Goal: Communication & Community: Answer question/provide support

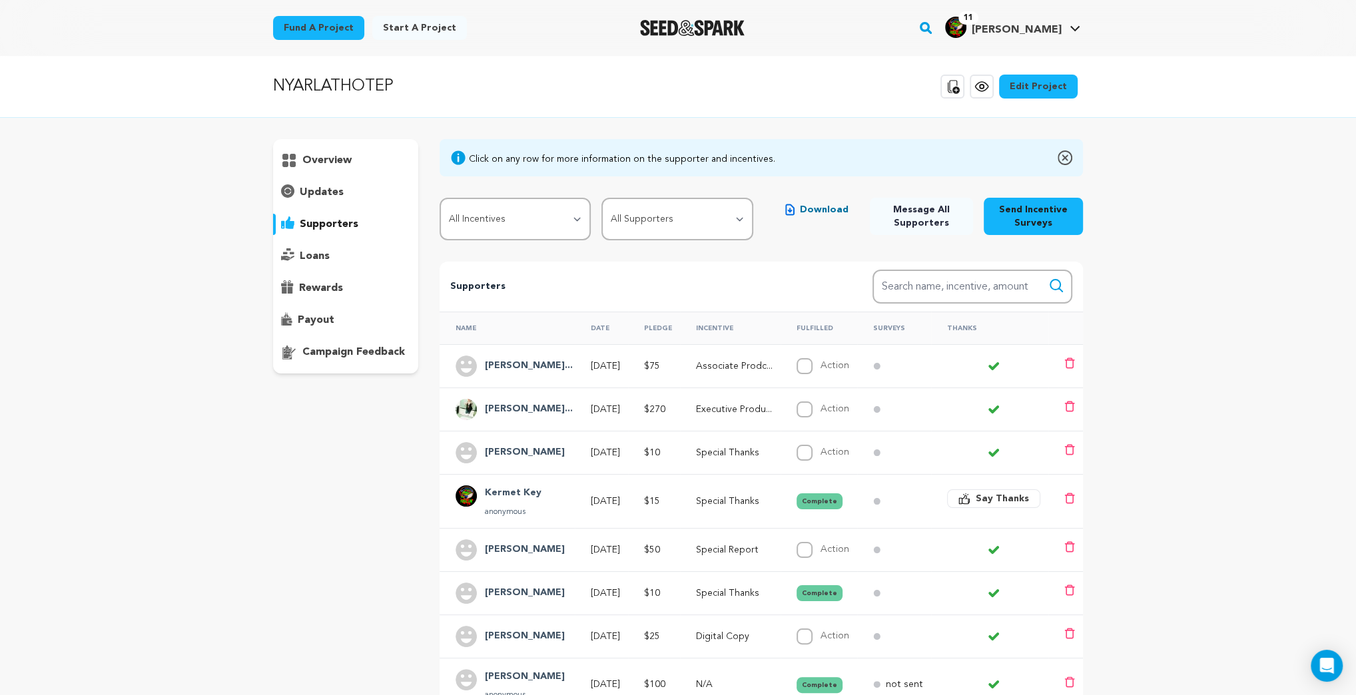
click at [959, 88] on icon at bounding box center [953, 86] width 12 height 13
click at [328, 221] on p "supporters" at bounding box center [329, 224] width 59 height 16
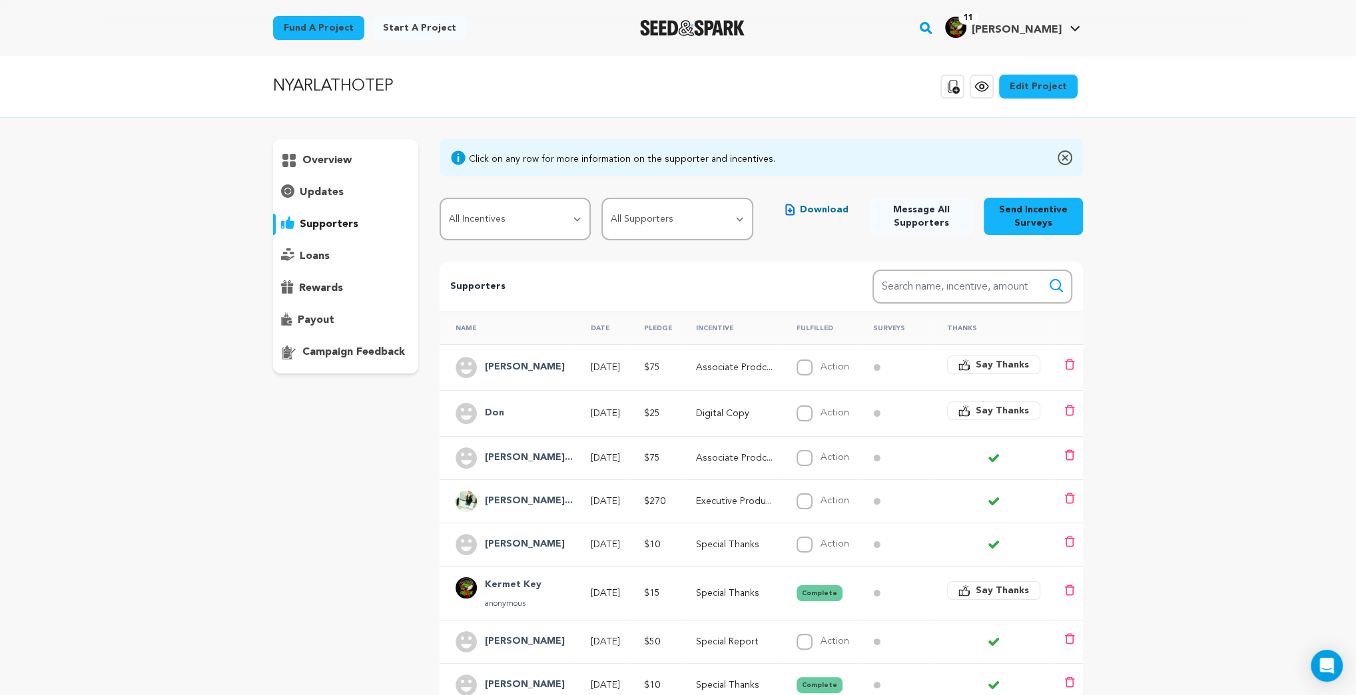
click at [1009, 407] on span "Say Thanks" at bounding box center [1001, 410] width 53 height 13
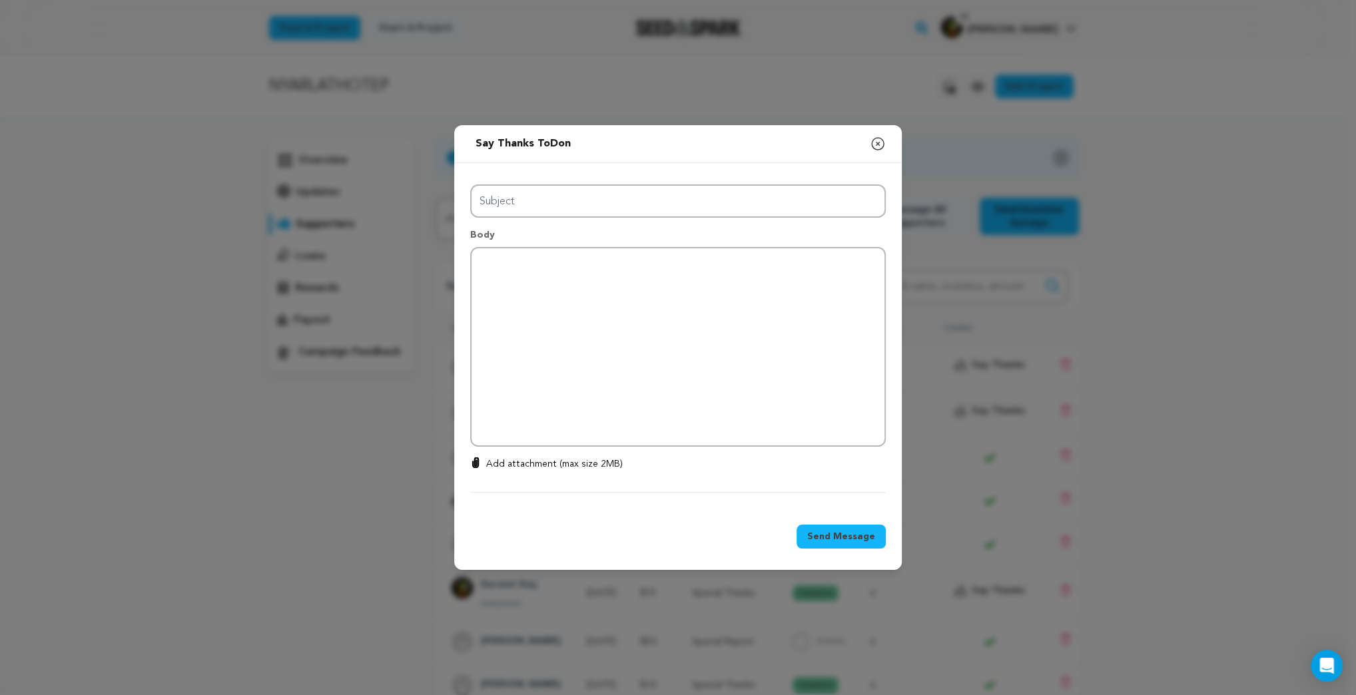
type input "Thanks for your support!"
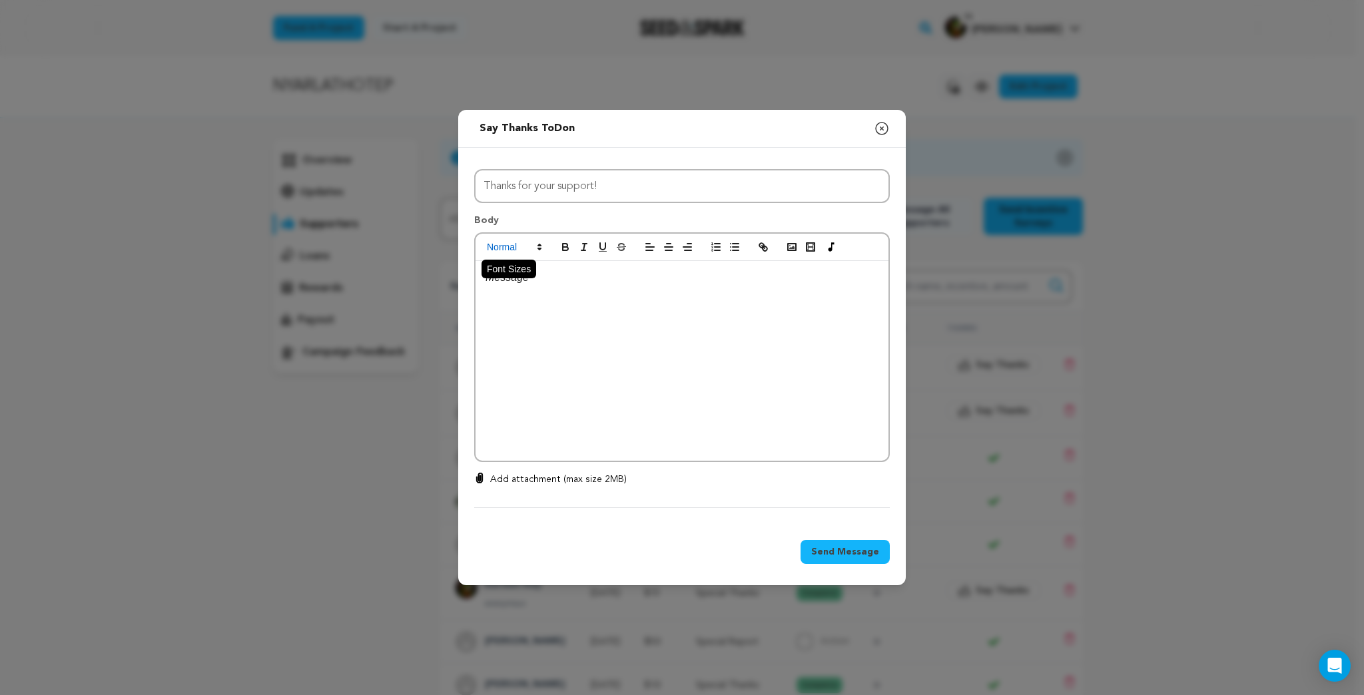
click at [539, 240] on span at bounding box center [513, 247] width 65 height 16
click at [541, 274] on span at bounding box center [529, 275] width 85 height 35
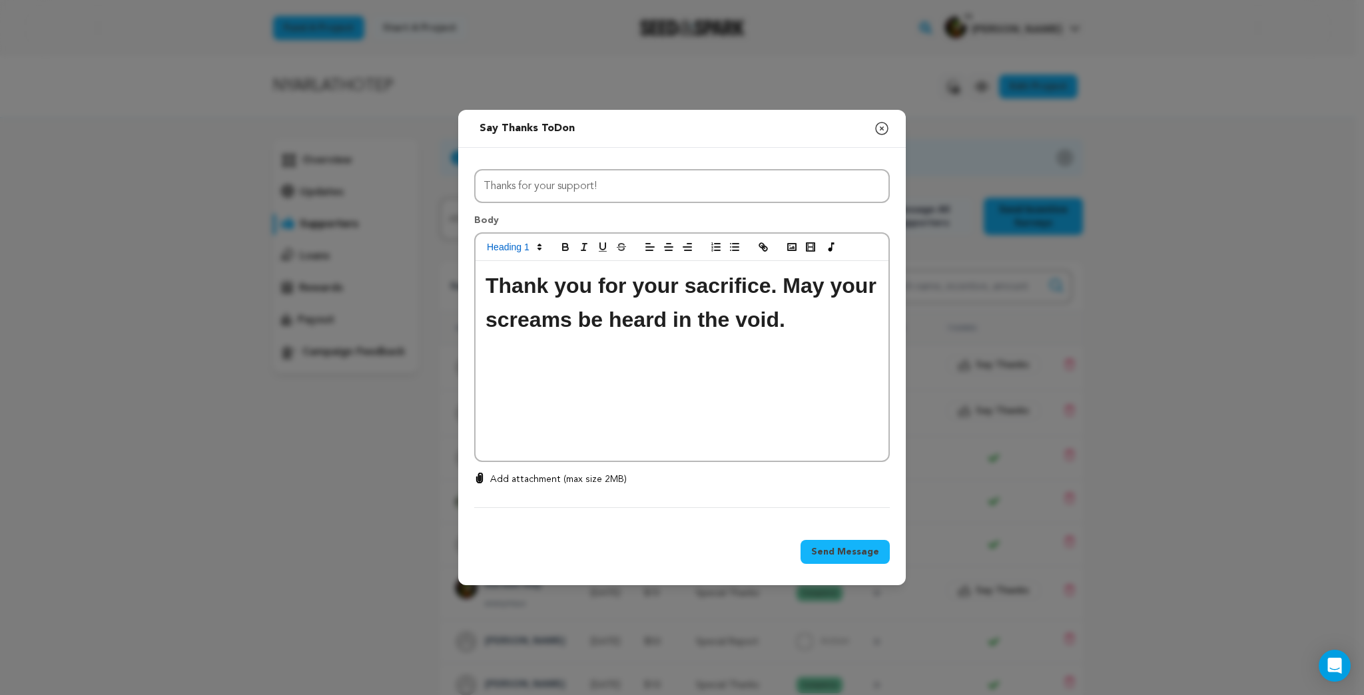
drag, startPoint x: 670, startPoint y: 318, endPoint x: 482, endPoint y: 284, distance: 190.9
click at [482, 284] on div "Thank you for your sacrifice. May your screams be heard in the void." at bounding box center [681, 361] width 413 height 200
copy h1 "Thank you for your sacrifice. May your screams be heard in the void."
drag, startPoint x: 776, startPoint y: 406, endPoint x: 792, endPoint y: 354, distance: 54.3
click at [776, 405] on div "Thank you for your sacrifice. May your screams be heard in the void." at bounding box center [681, 361] width 413 height 200
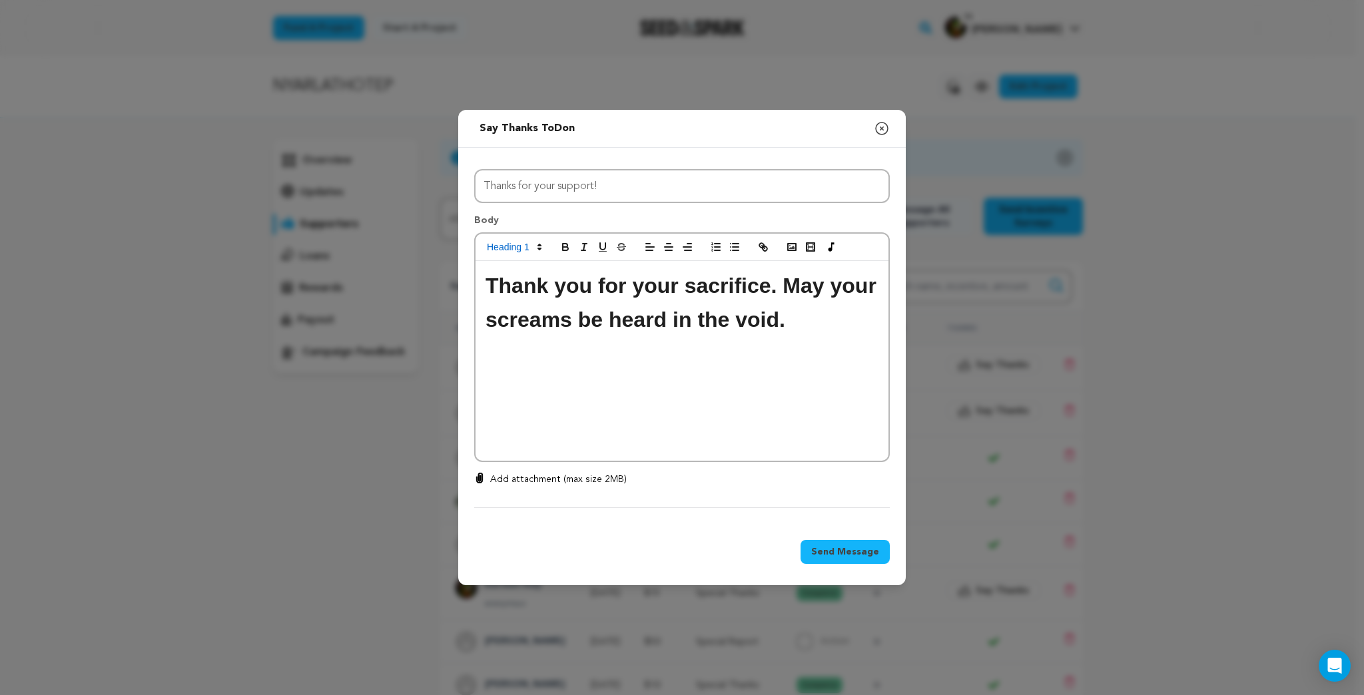
drag, startPoint x: 822, startPoint y: 334, endPoint x: 812, endPoint y: 316, distance: 20.2
click at [822, 333] on h1 "Thank you for your sacrifice. May your screams be heard in the void." at bounding box center [681, 303] width 393 height 68
click at [714, 435] on div "Thank you for your sacrifice. May your screams be heard in the void." at bounding box center [681, 361] width 413 height 200
click at [788, 317] on h1 "Thank you for your sacrifice. May your screams be heard in the void." at bounding box center [681, 303] width 393 height 68
click at [794, 248] on polyline "button" at bounding box center [791, 247] width 5 height 3
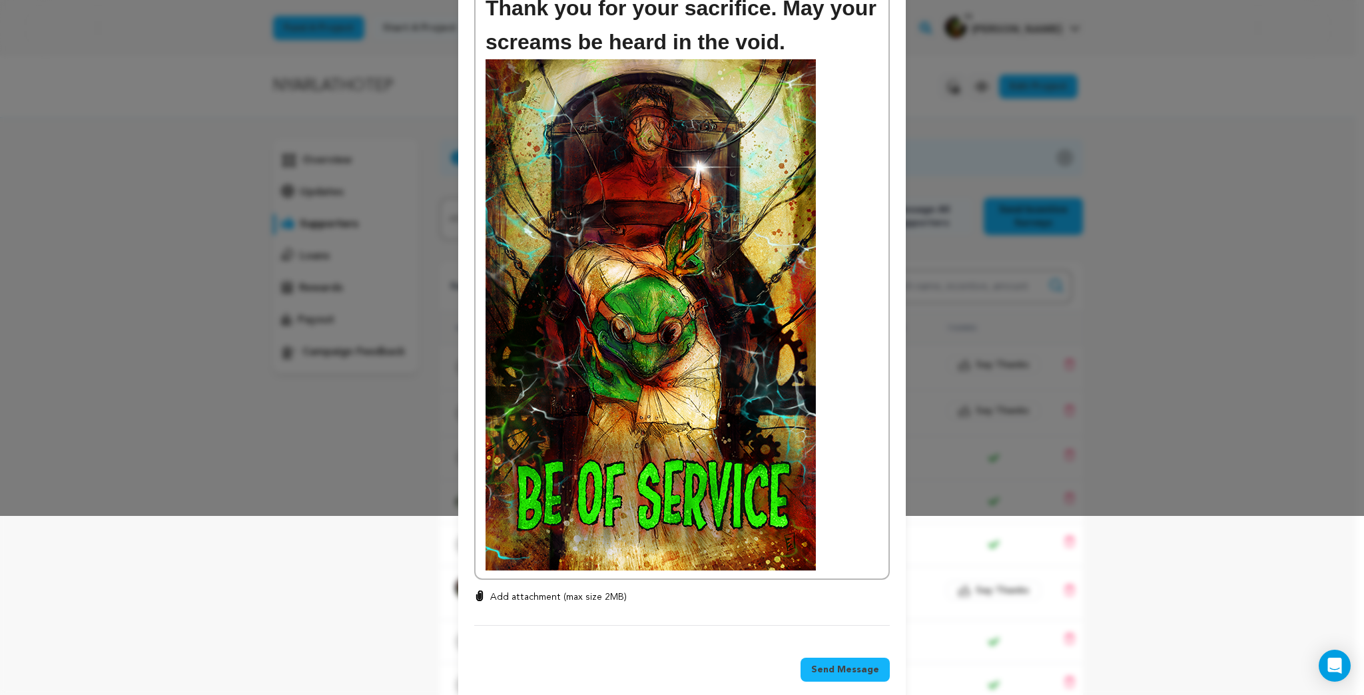
scroll to position [196, 0]
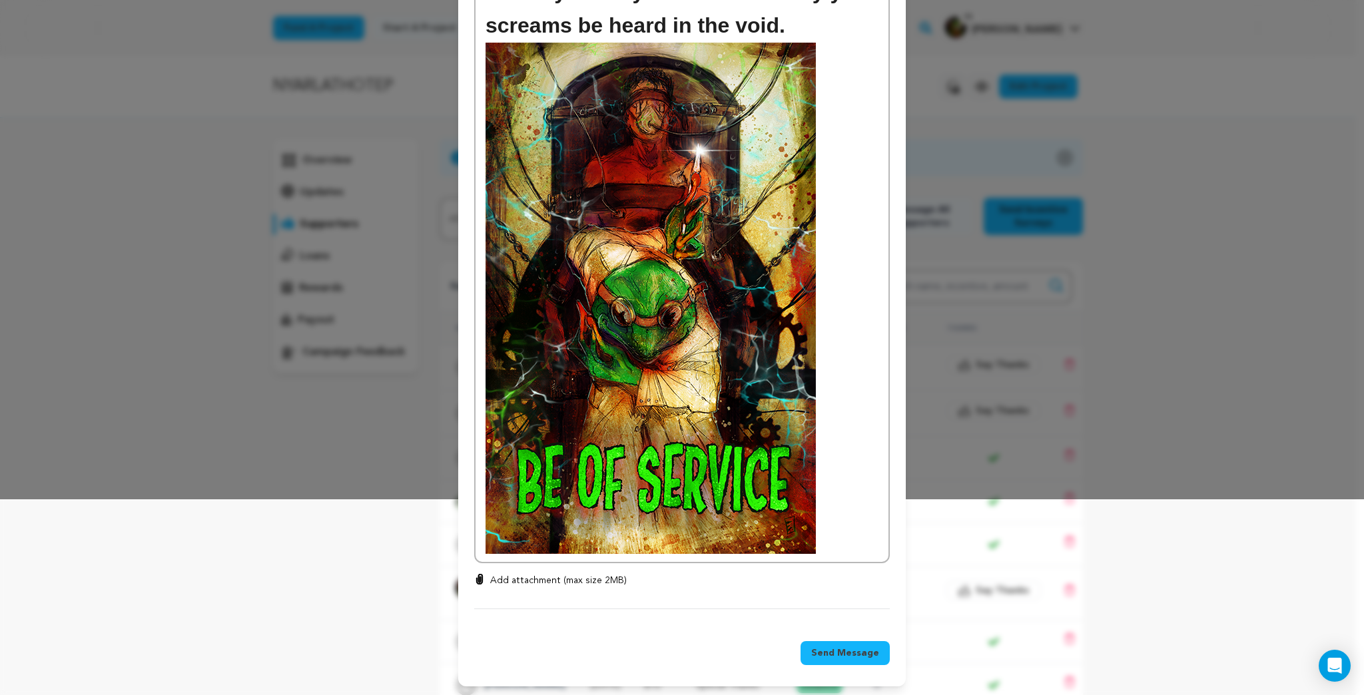
click at [840, 655] on span "Send Message" at bounding box center [845, 652] width 68 height 13
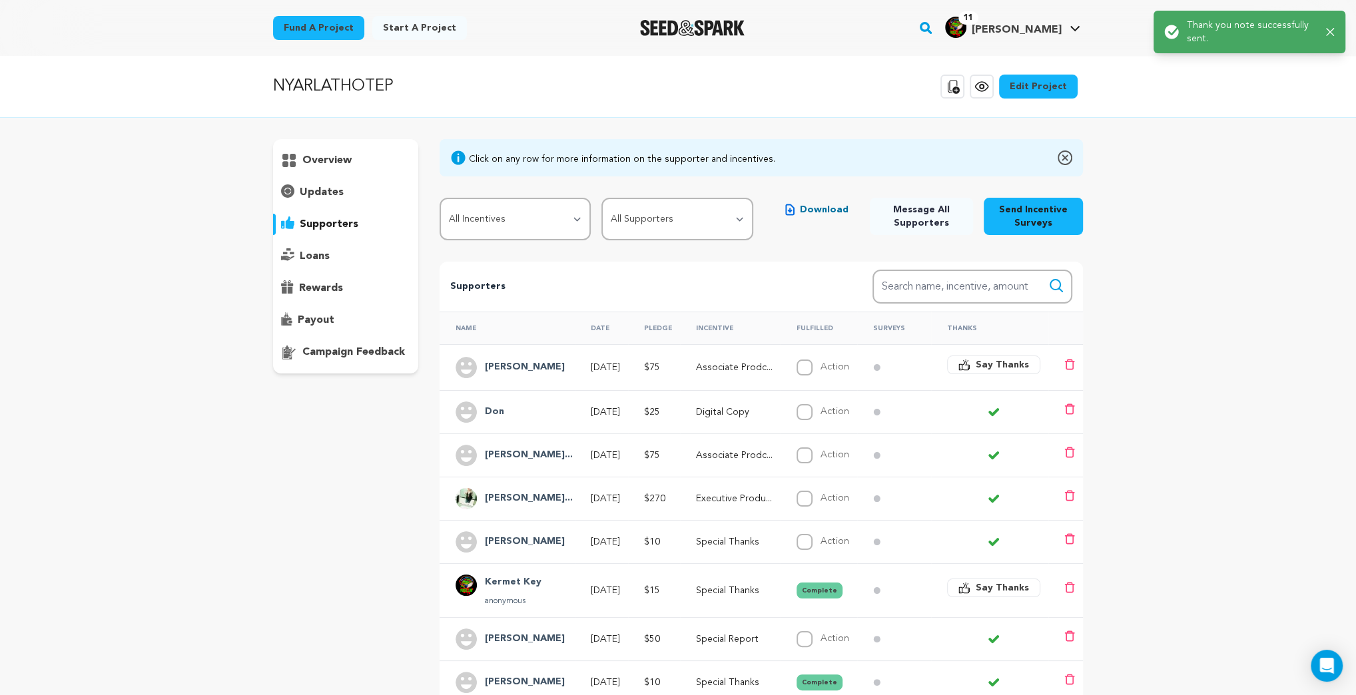
click at [1005, 361] on span "Say Thanks" at bounding box center [1001, 364] width 53 height 13
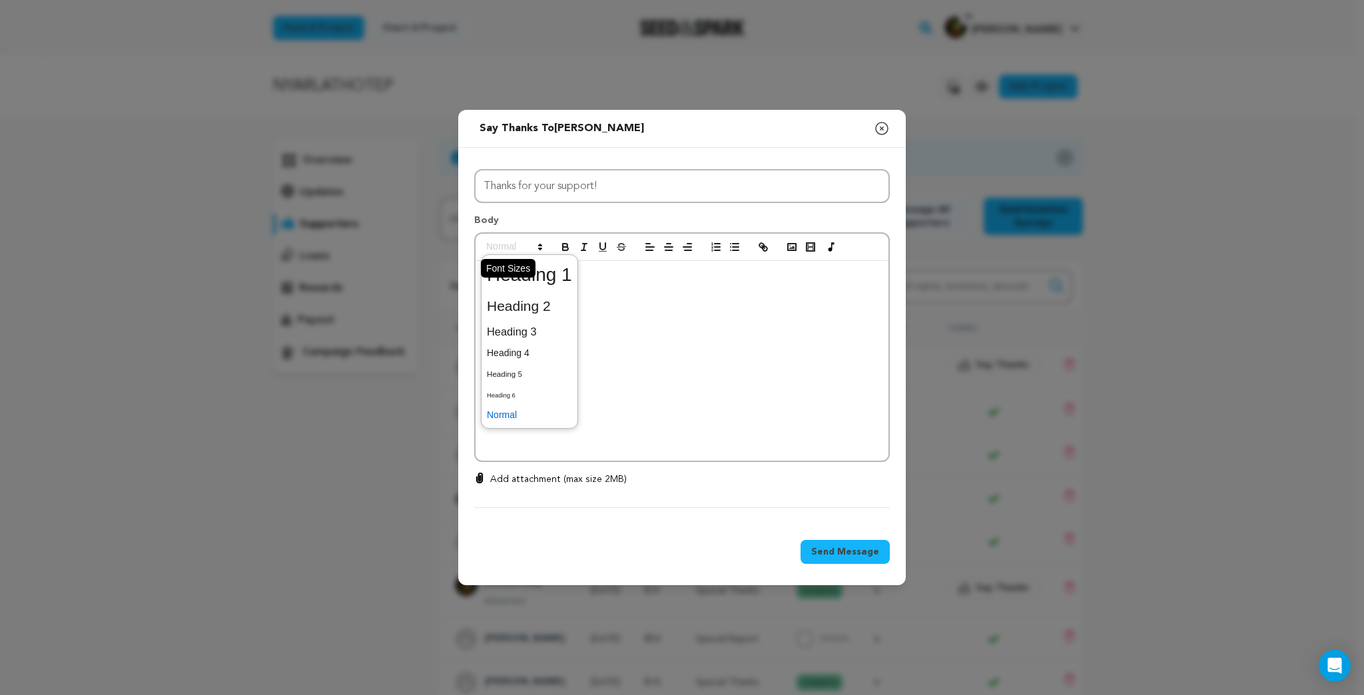
click at [540, 244] on icon at bounding box center [540, 247] width 12 height 12
click at [545, 276] on span at bounding box center [529, 275] width 85 height 35
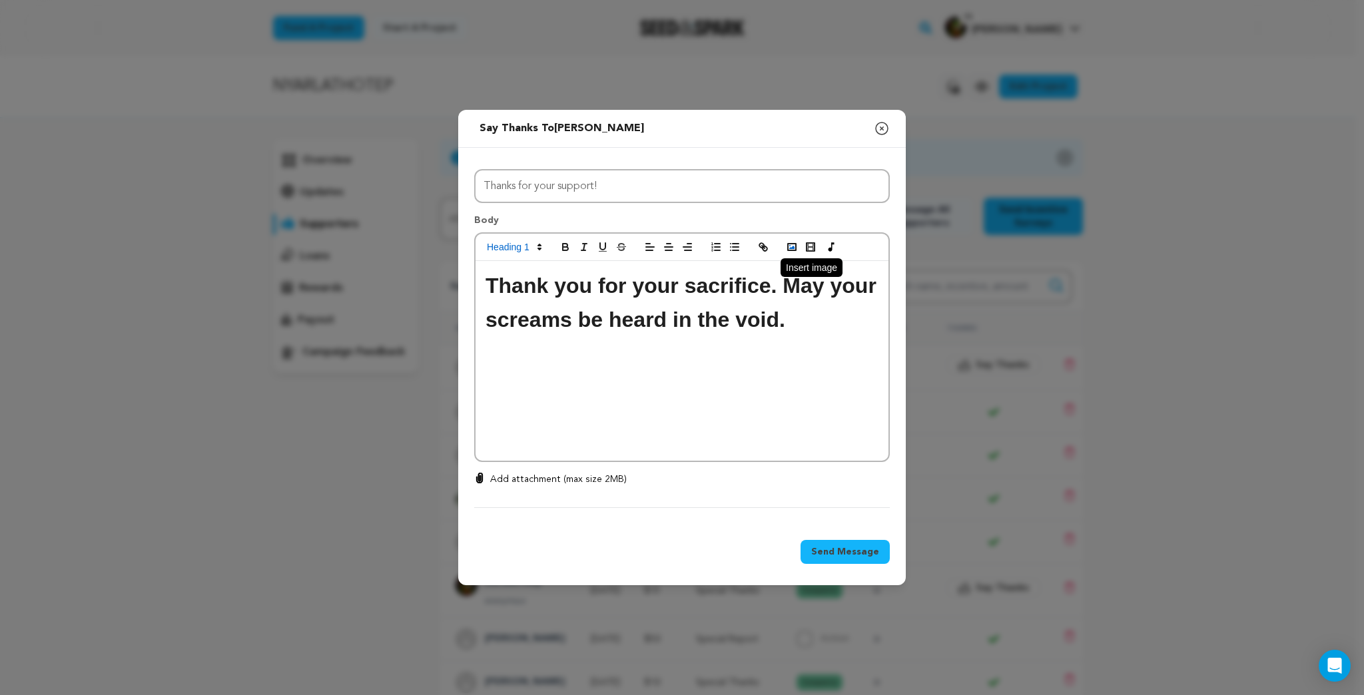
click at [794, 241] on icon "button" at bounding box center [792, 247] width 12 height 12
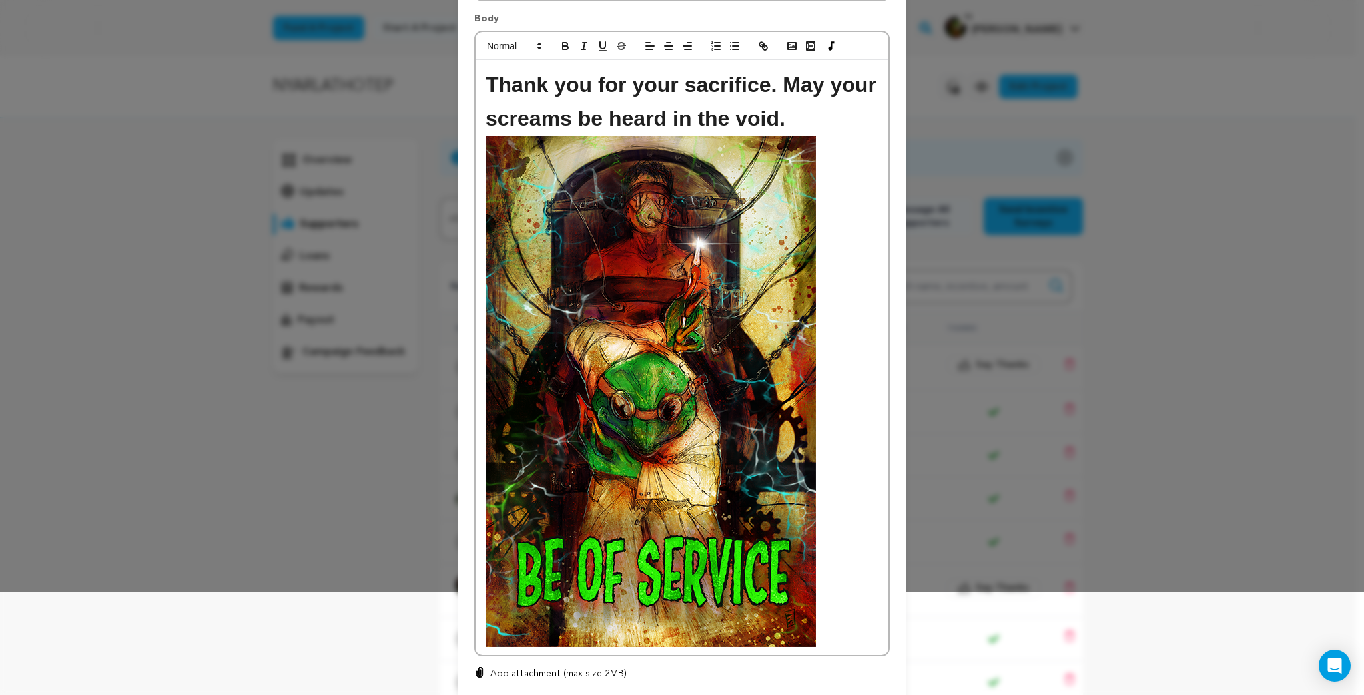
scroll to position [196, 0]
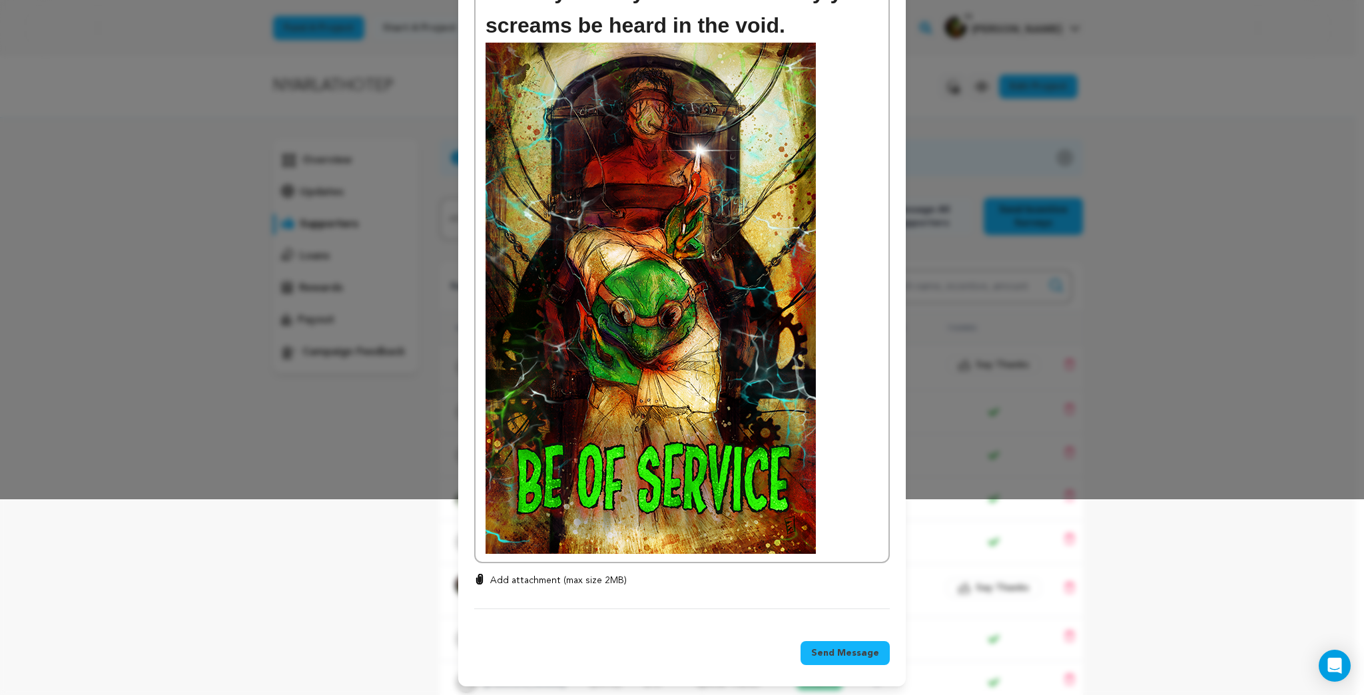
click at [852, 650] on span "Send Message" at bounding box center [845, 652] width 68 height 13
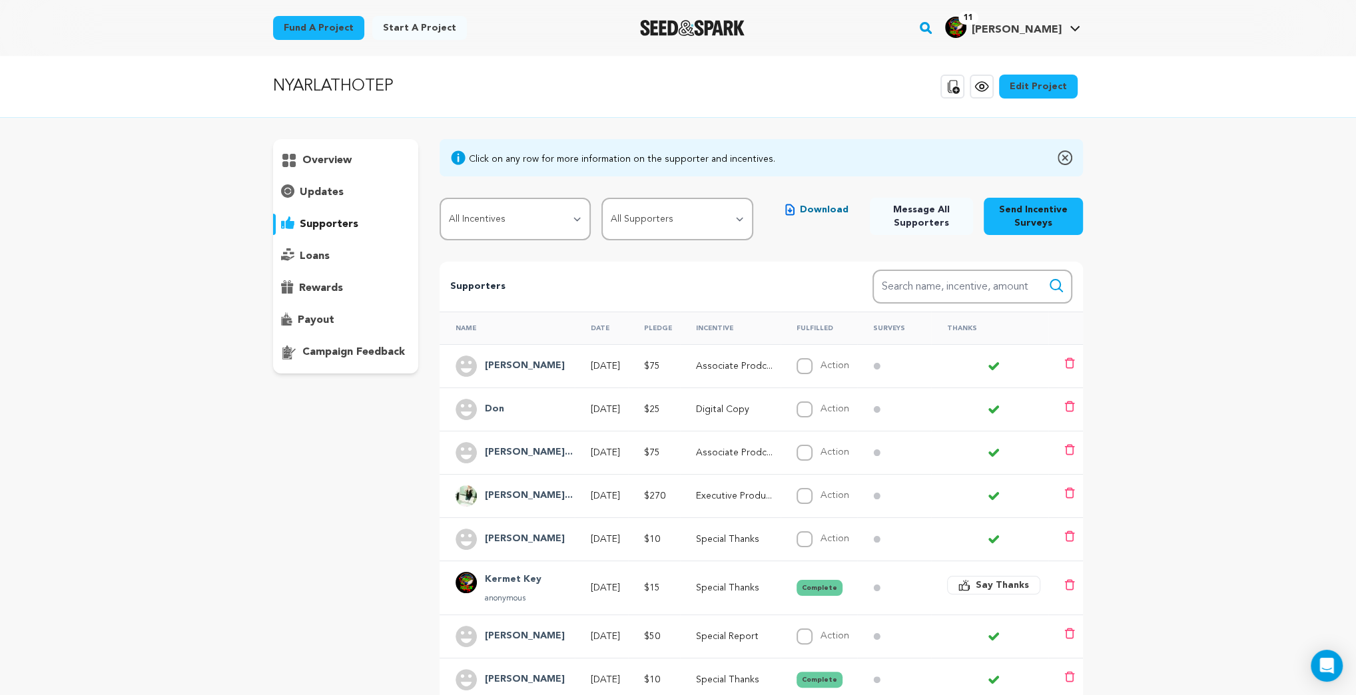
click at [544, 447] on h4 "[PERSON_NAME]..." at bounding box center [529, 453] width 88 height 16
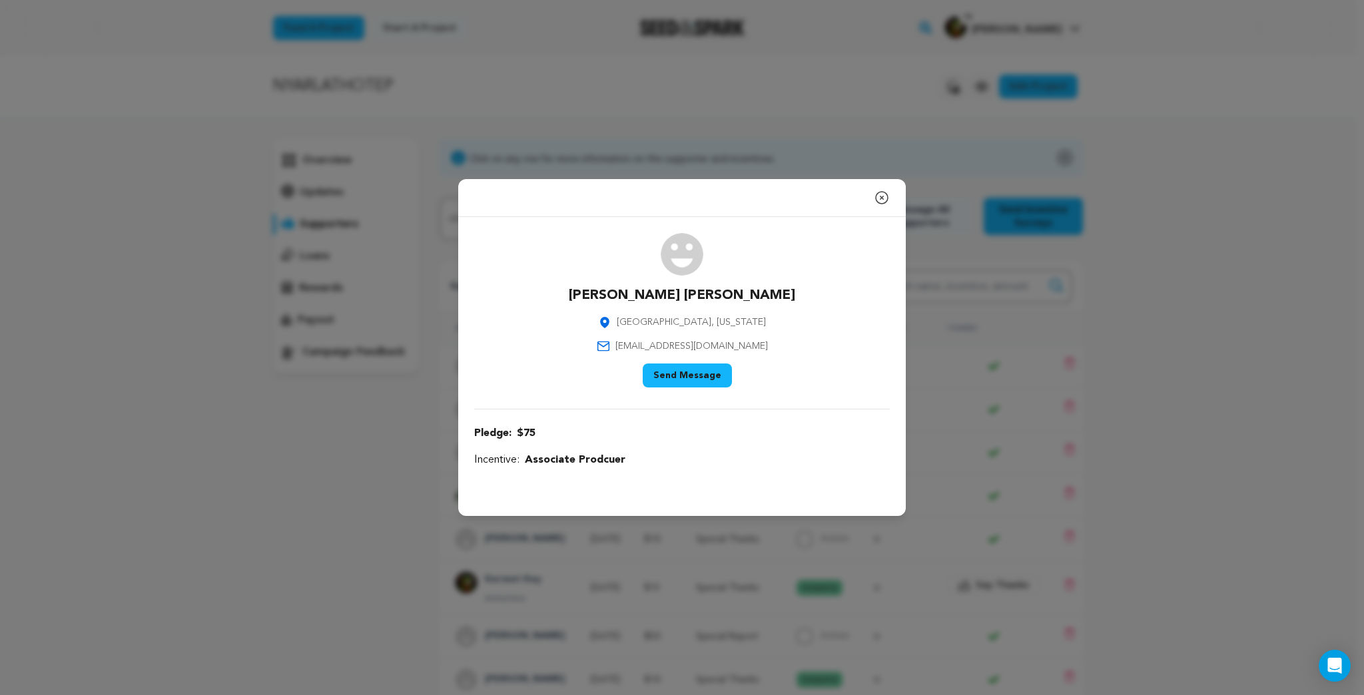
click at [696, 367] on button "Send Message" at bounding box center [686, 376] width 89 height 24
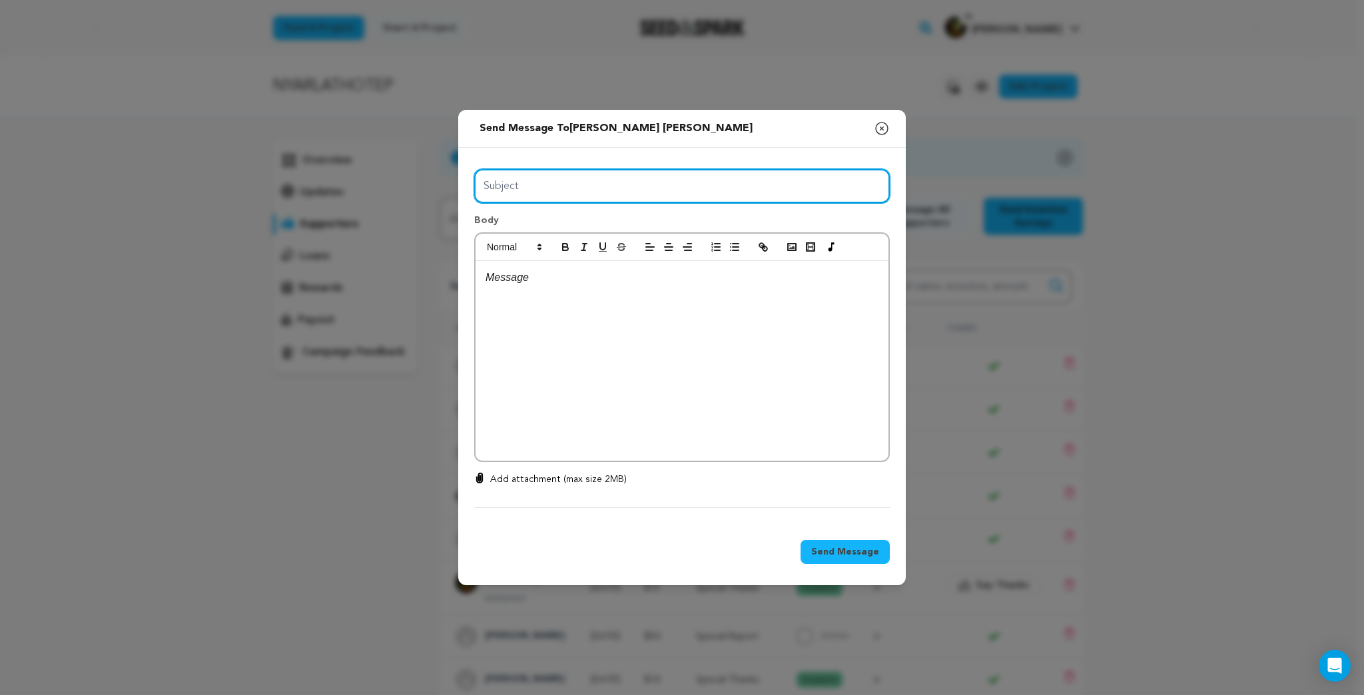
click at [531, 186] on input "Subject" at bounding box center [681, 186] width 415 height 34
type input "Freedom is Chaos!"
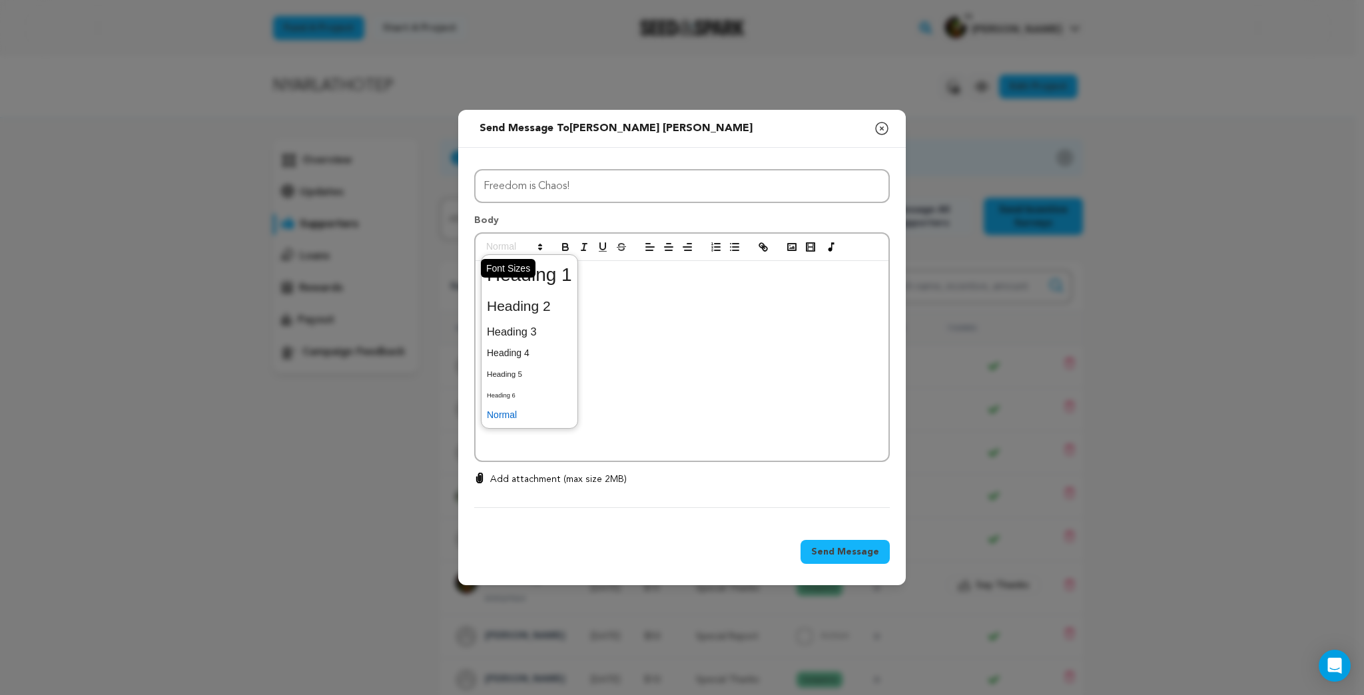
click at [539, 242] on icon at bounding box center [540, 247] width 12 height 12
click at [541, 272] on span at bounding box center [529, 275] width 85 height 35
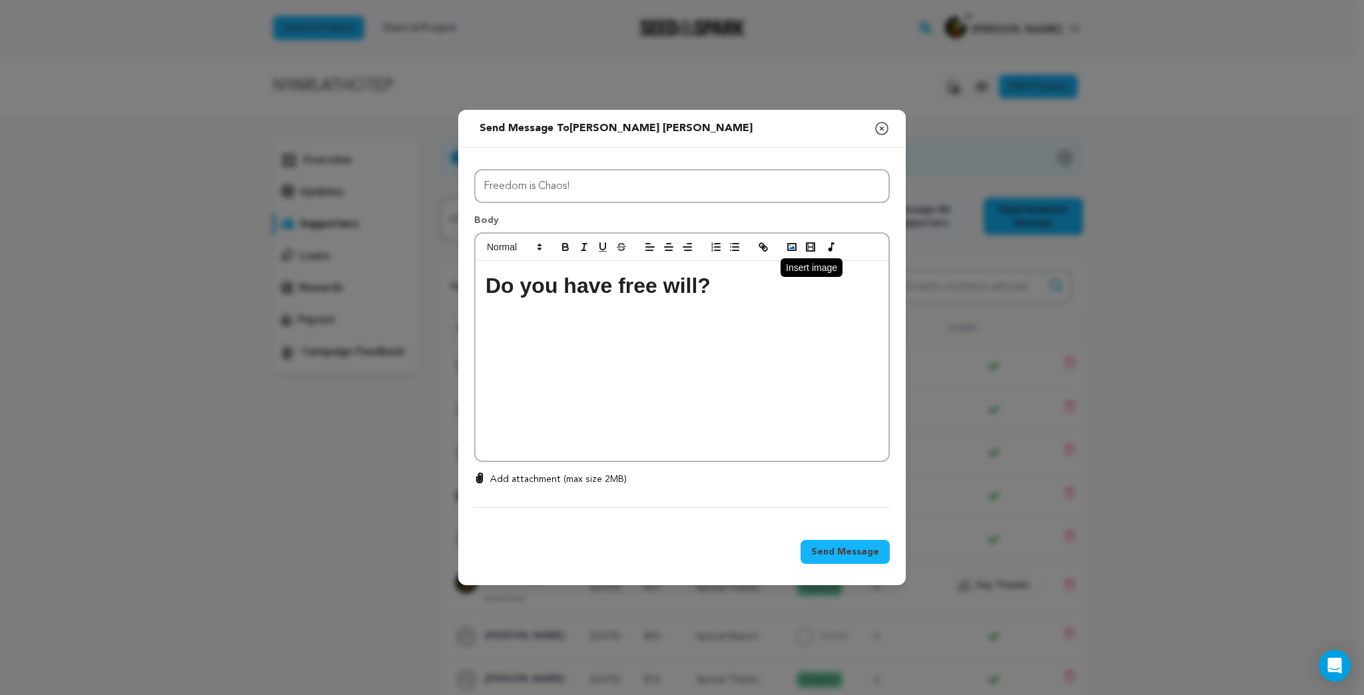
click at [794, 251] on icon "button" at bounding box center [792, 247] width 12 height 12
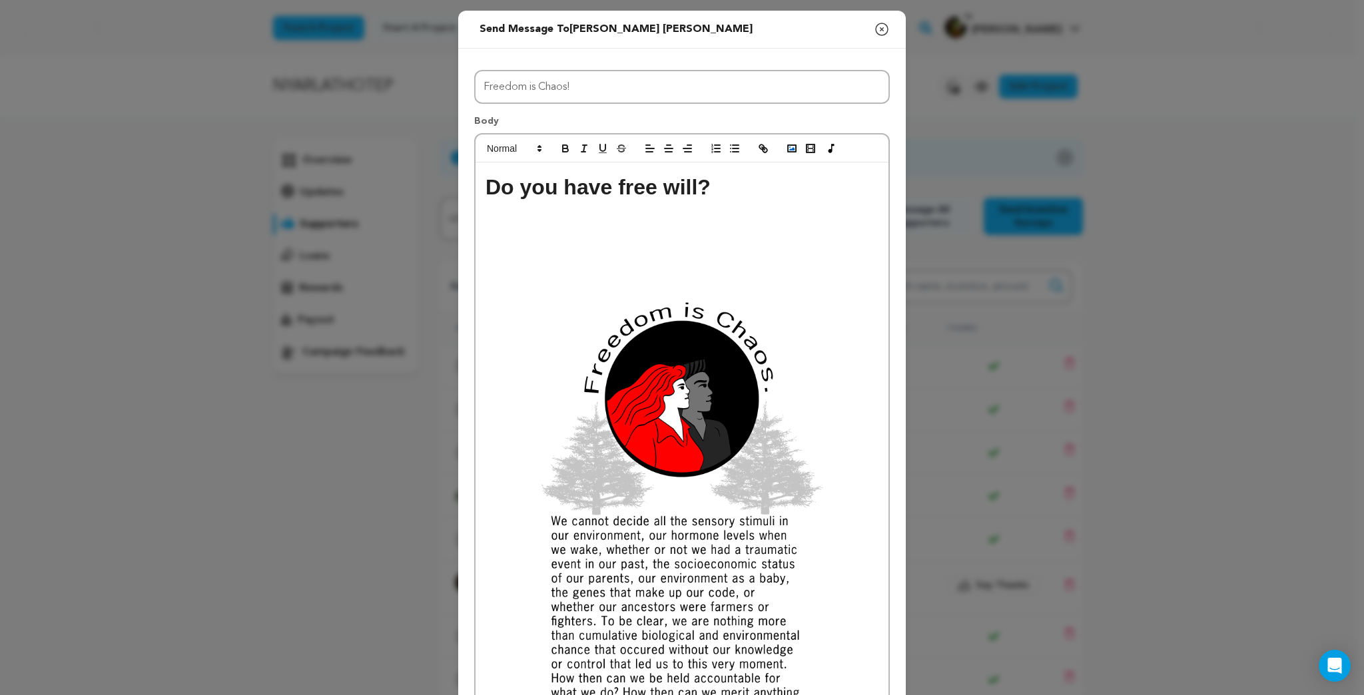
click at [790, 149] on icon "button" at bounding box center [792, 148] width 12 height 12
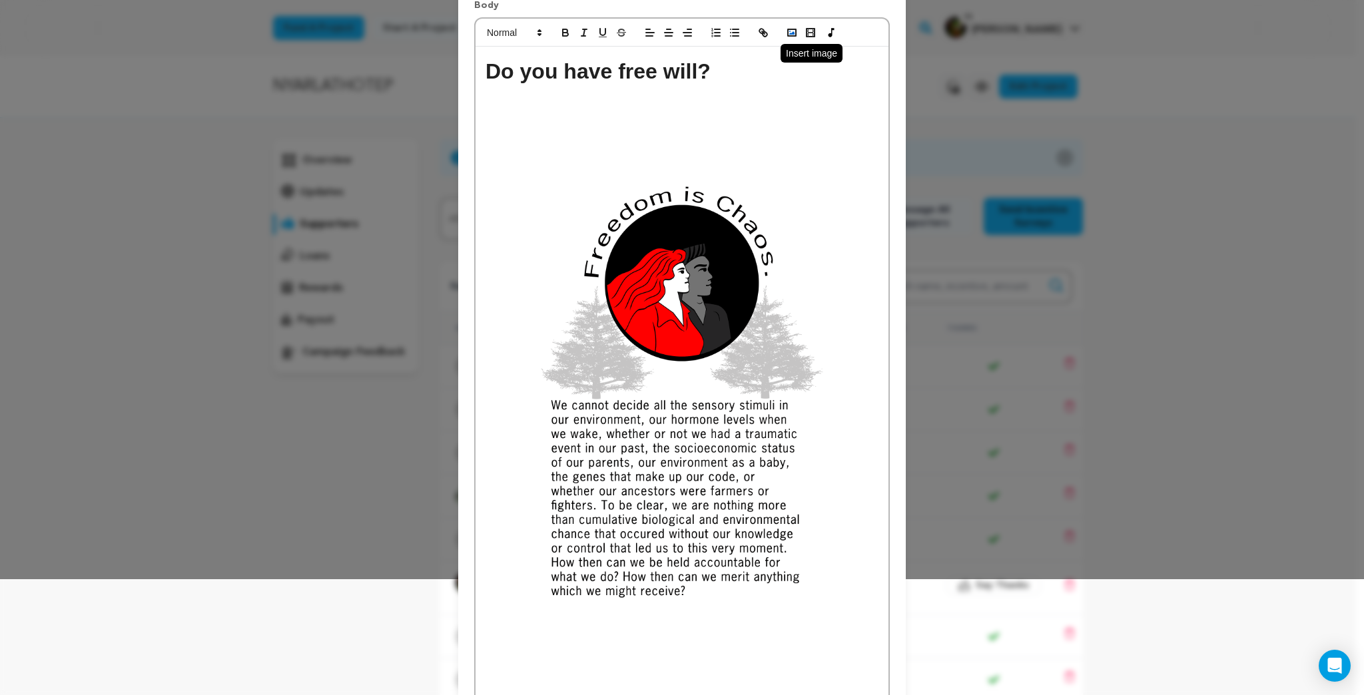
click at [787, 31] on icon "button" at bounding box center [792, 33] width 12 height 12
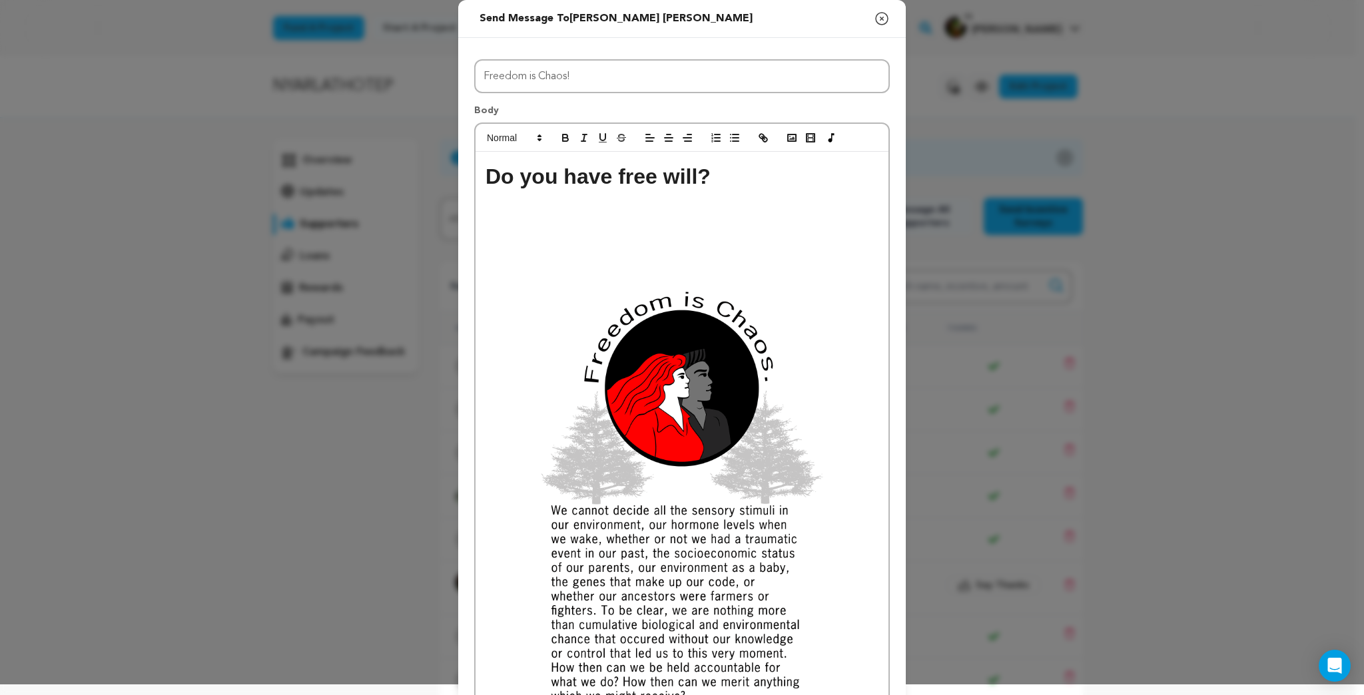
scroll to position [0, 0]
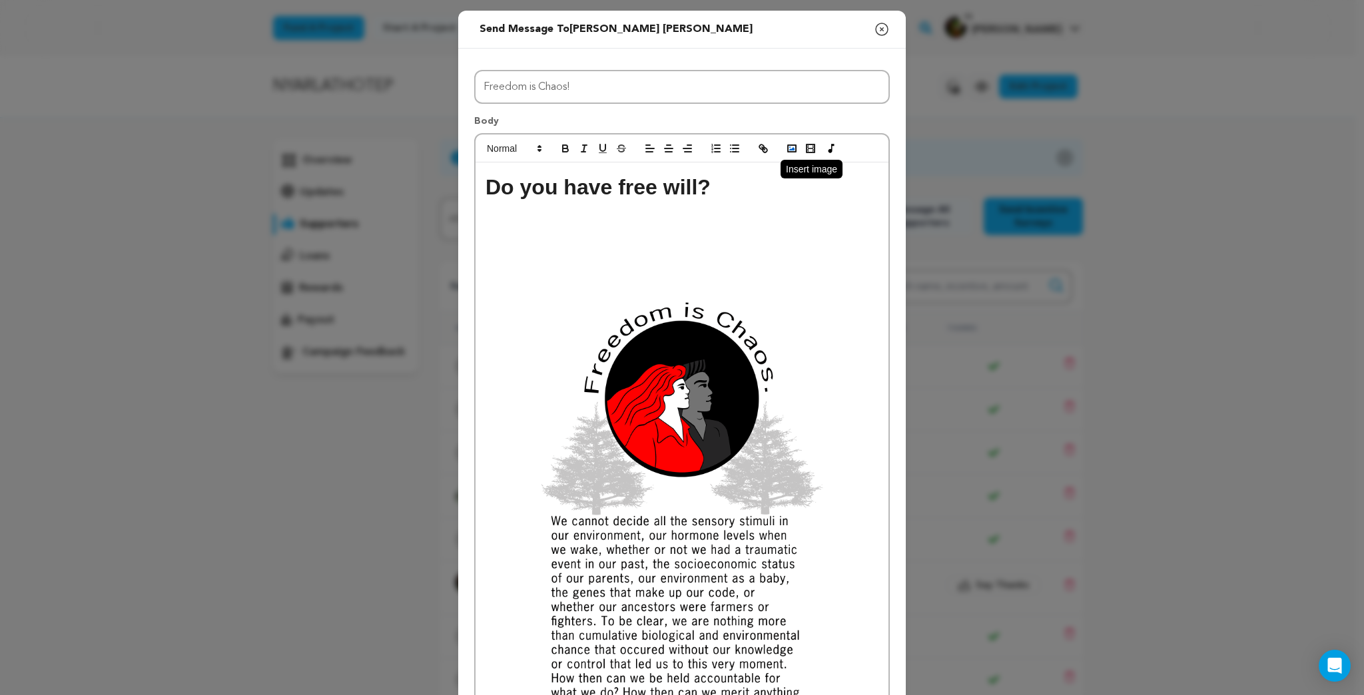
click at [788, 150] on rect "button" at bounding box center [792, 148] width 8 height 7
drag, startPoint x: 716, startPoint y: 189, endPoint x: 469, endPoint y: 190, distance: 246.3
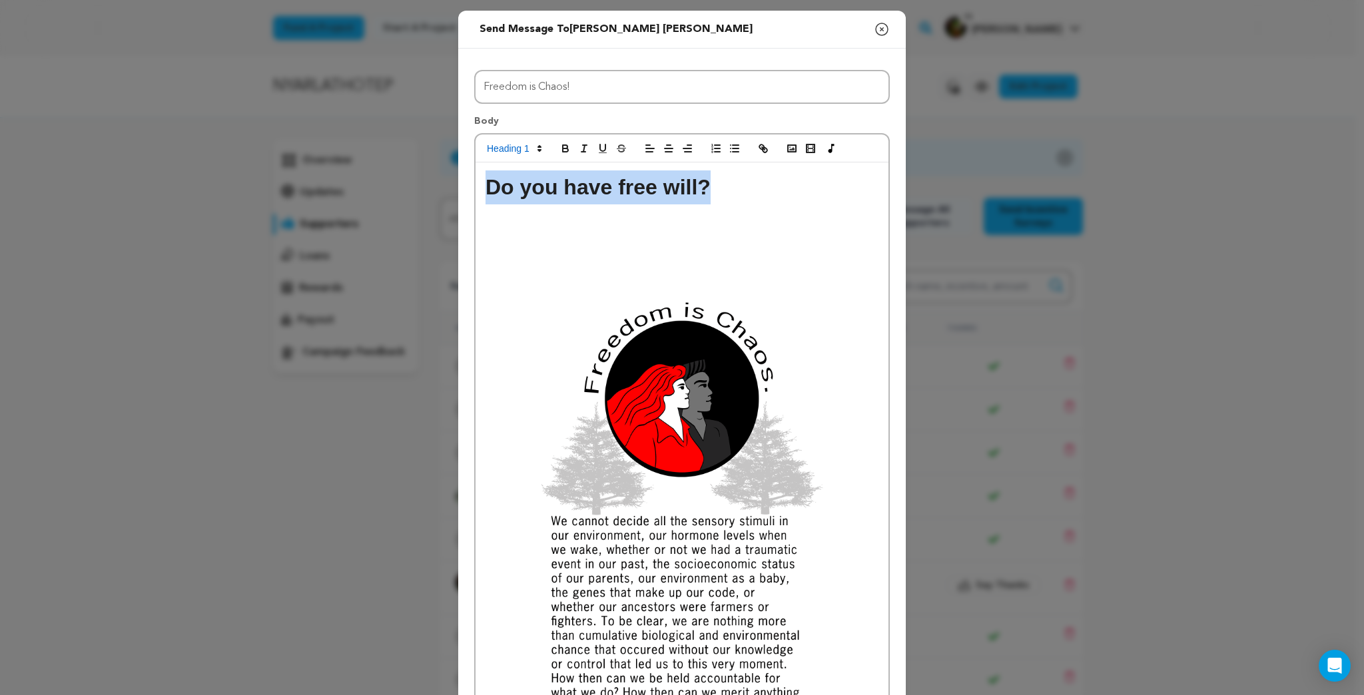
copy h1 "Do you have free will?"
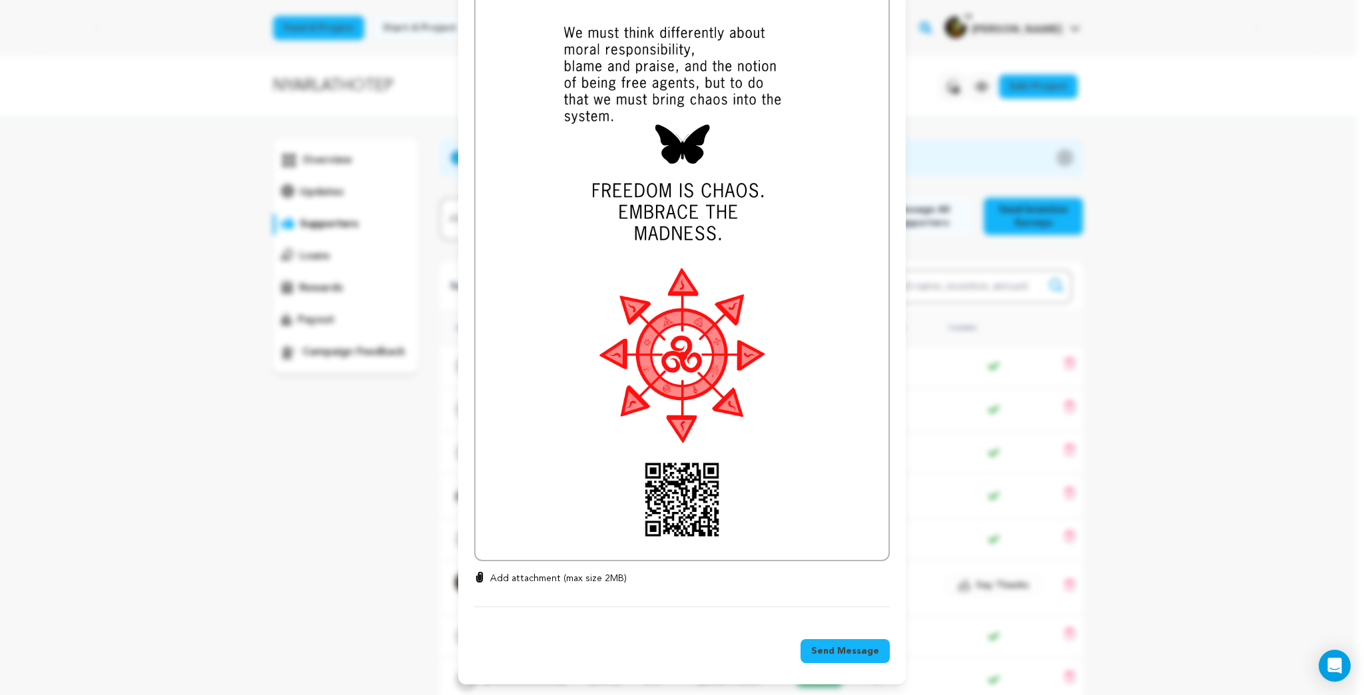
scroll to position [2083, 0]
click at [842, 644] on span "Send Message" at bounding box center [845, 650] width 68 height 13
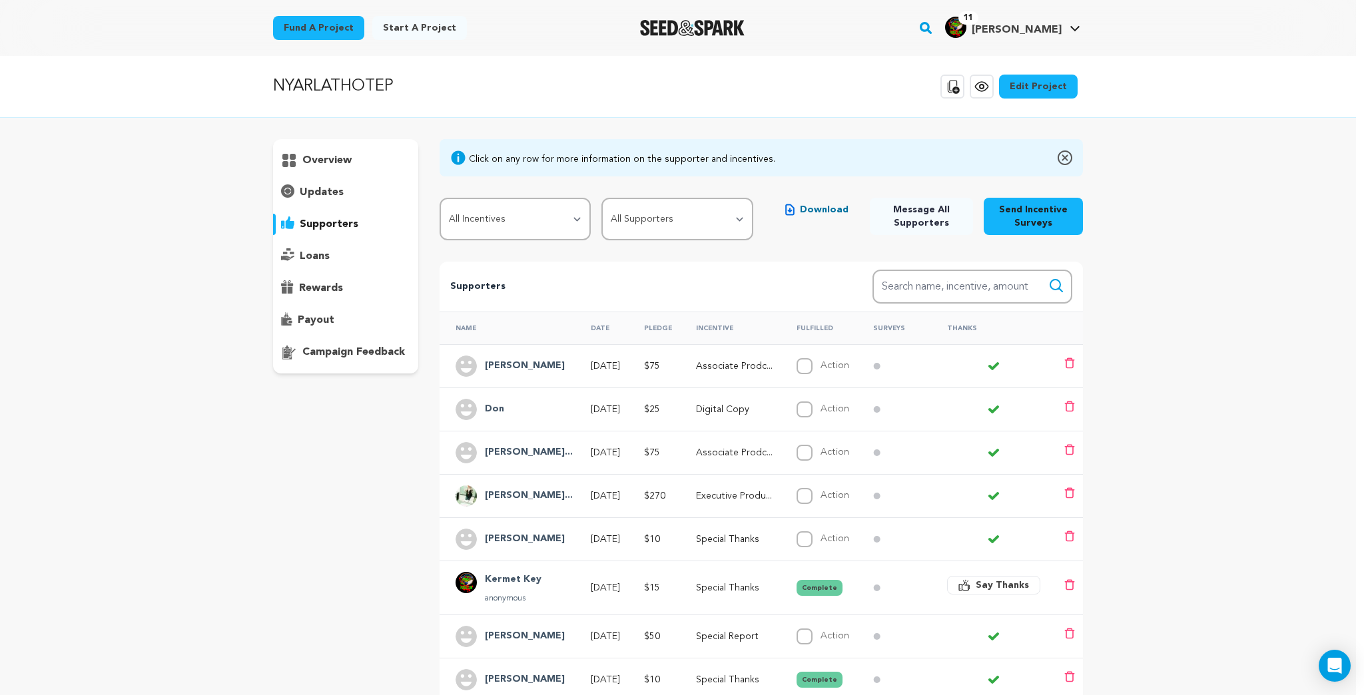
click at [495, 409] on h4 "Don" at bounding box center [494, 409] width 19 height 16
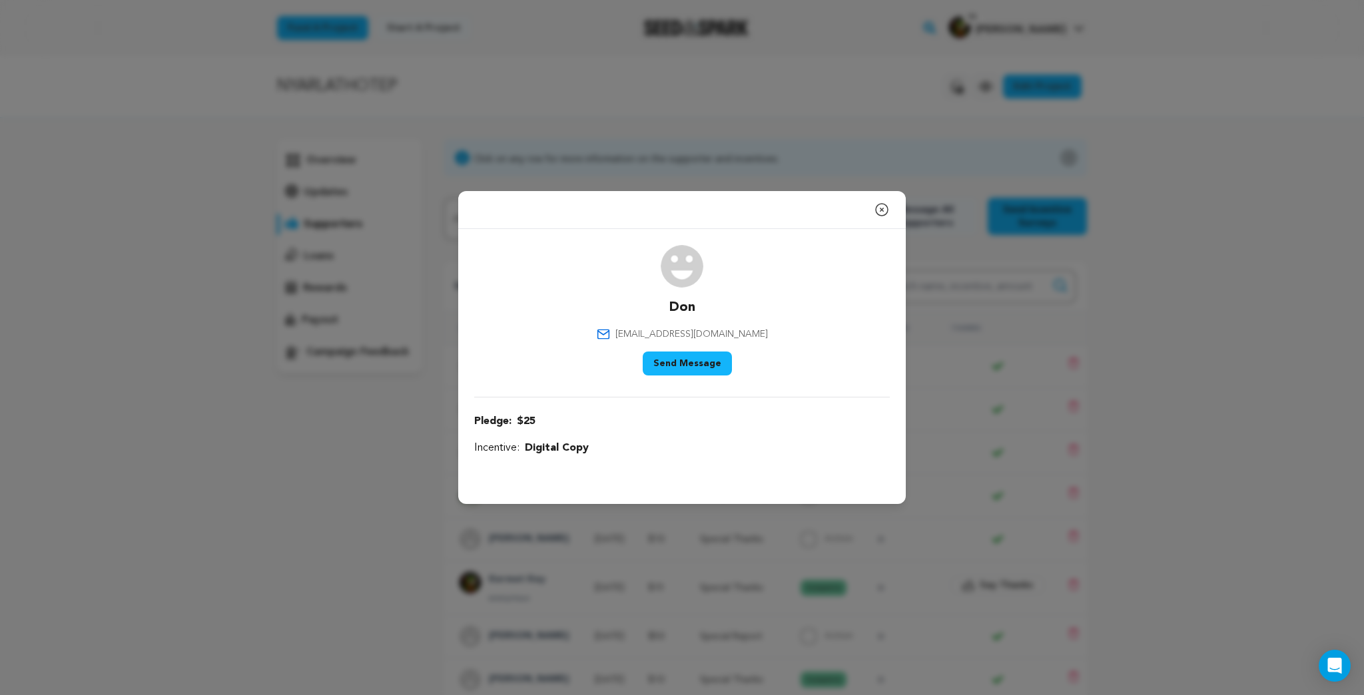
click at [700, 368] on button "Send Message" at bounding box center [686, 364] width 89 height 24
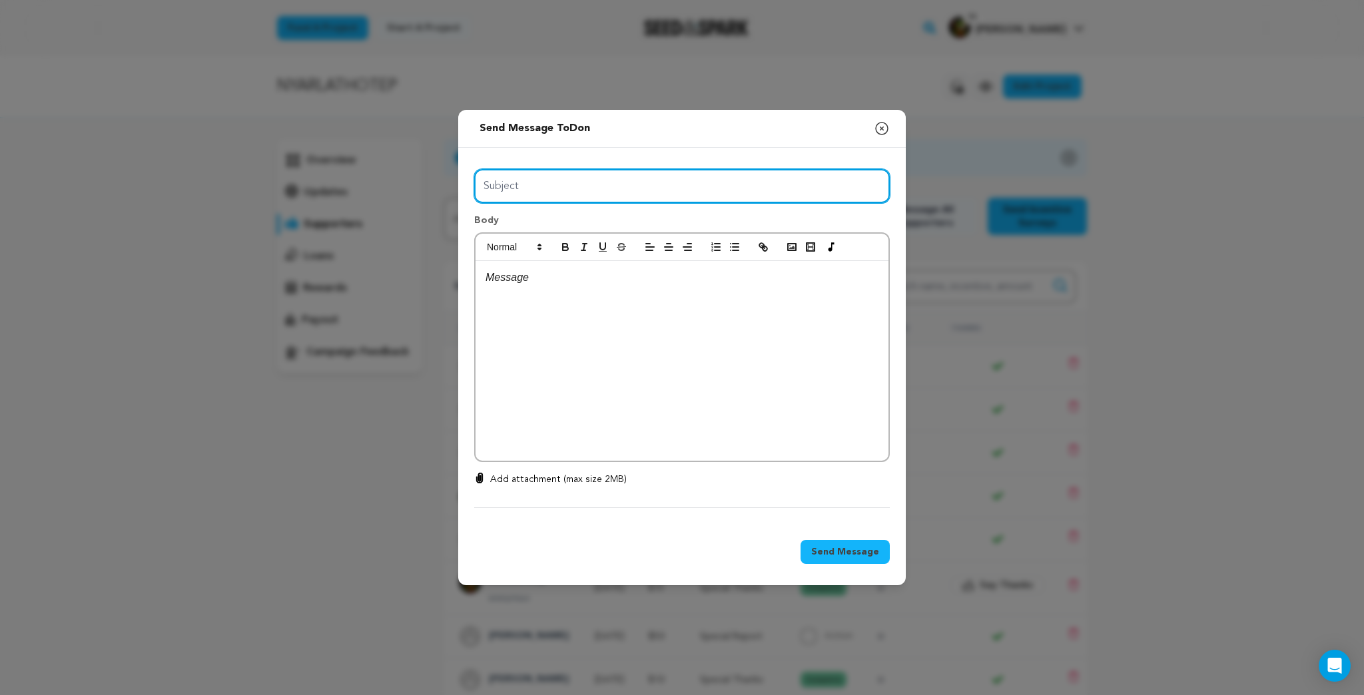
click at [503, 184] on input "Subject" at bounding box center [681, 186] width 415 height 34
type input "Freedom is Chaos!"
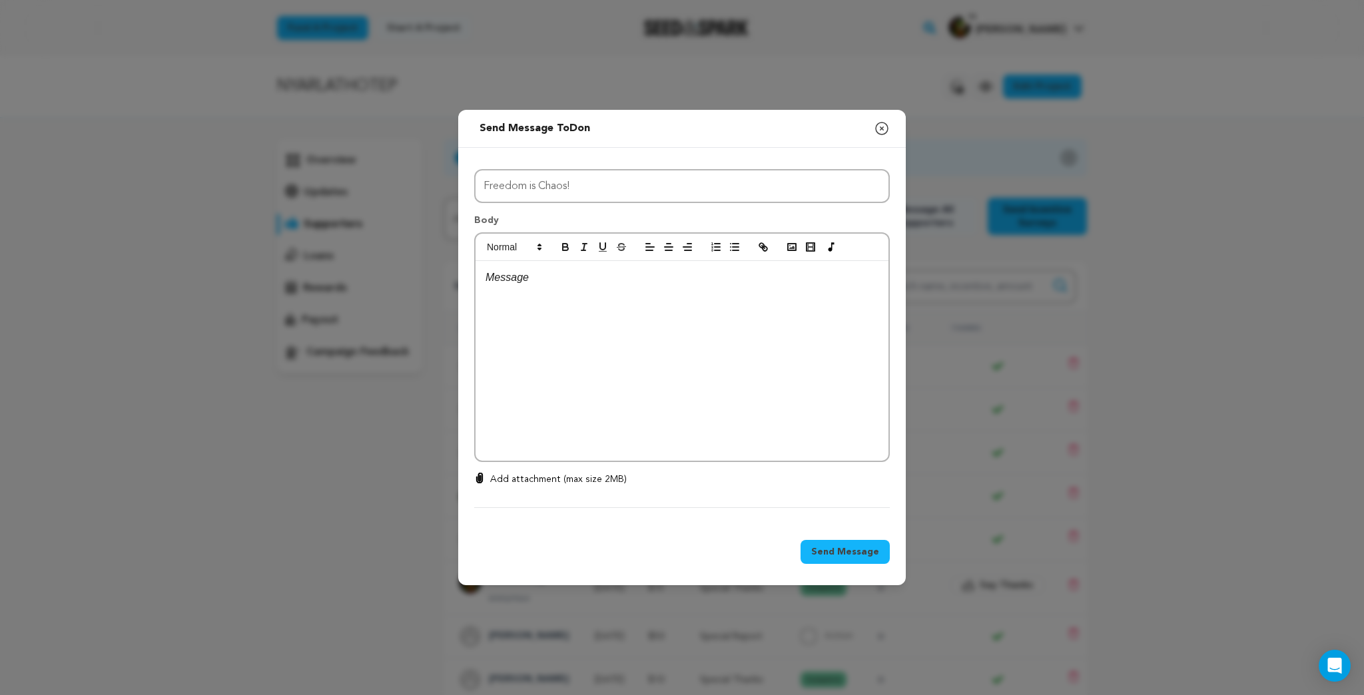
click at [507, 282] on p at bounding box center [681, 277] width 393 height 17
click at [791, 249] on polyline "button" at bounding box center [791, 247] width 5 height 3
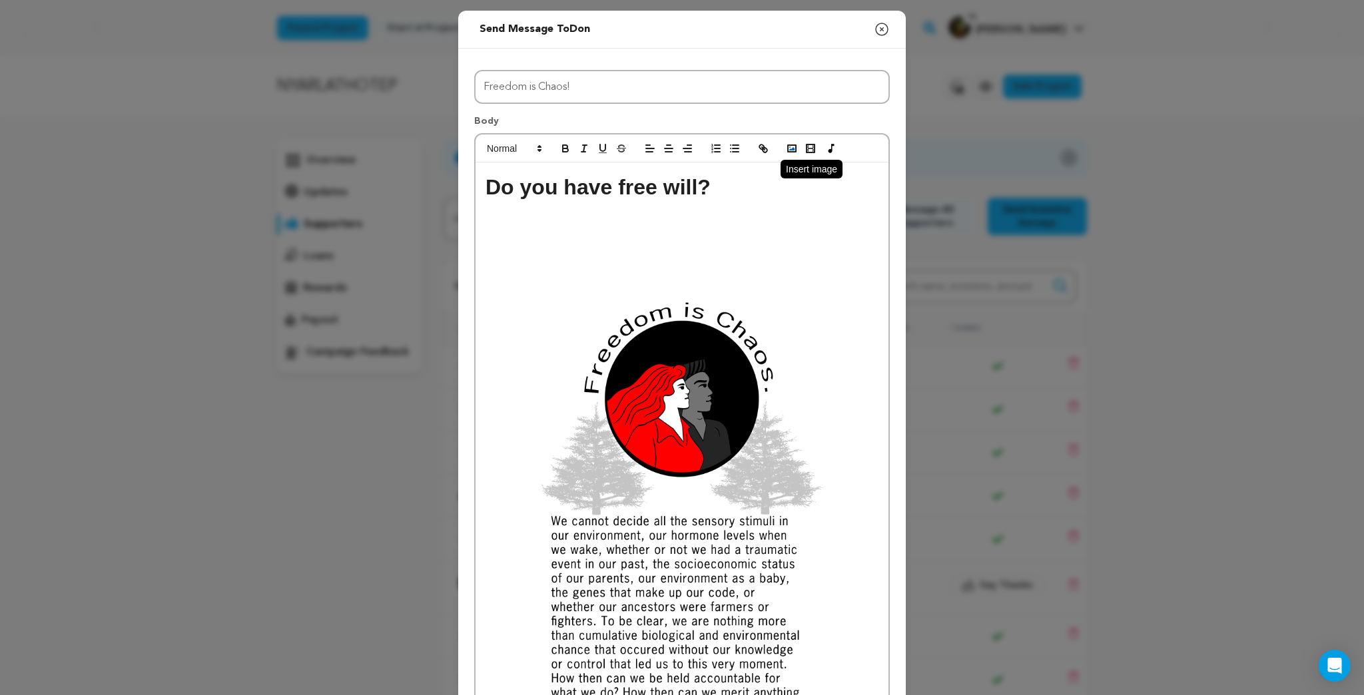
click at [789, 146] on icon "button" at bounding box center [792, 148] width 12 height 12
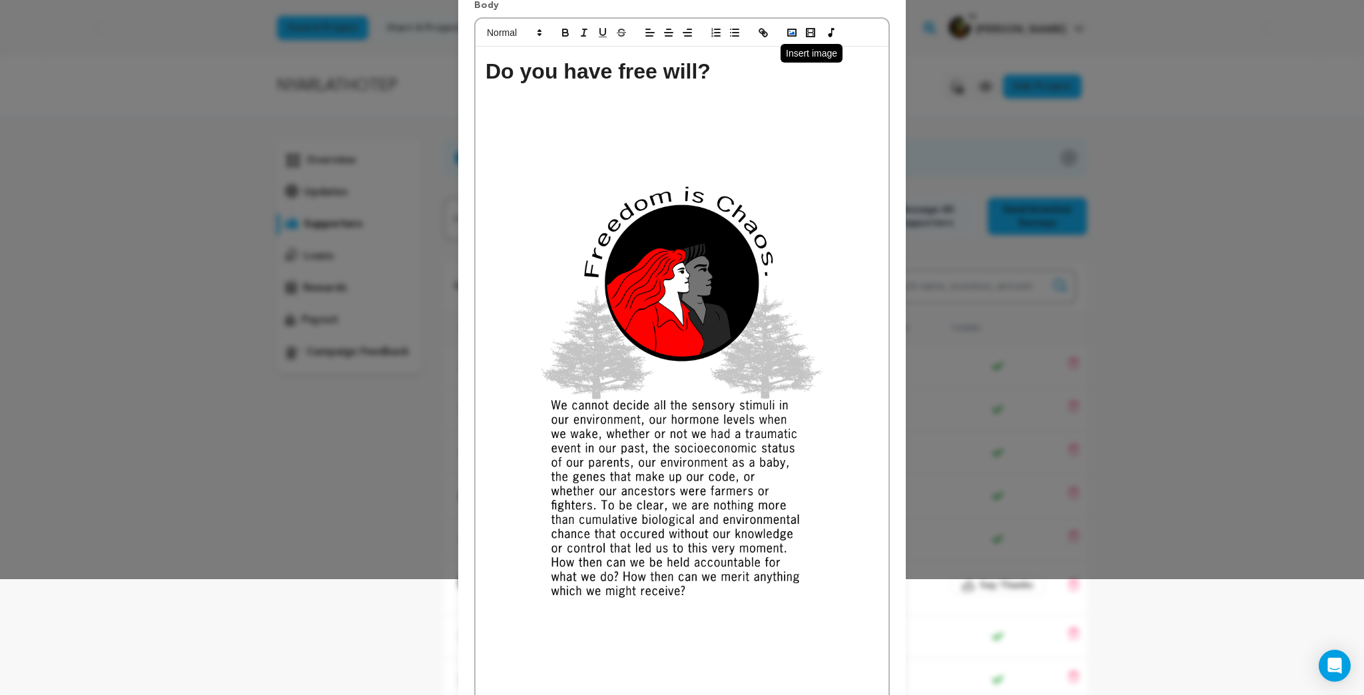
click at [786, 33] on icon "button" at bounding box center [792, 33] width 12 height 12
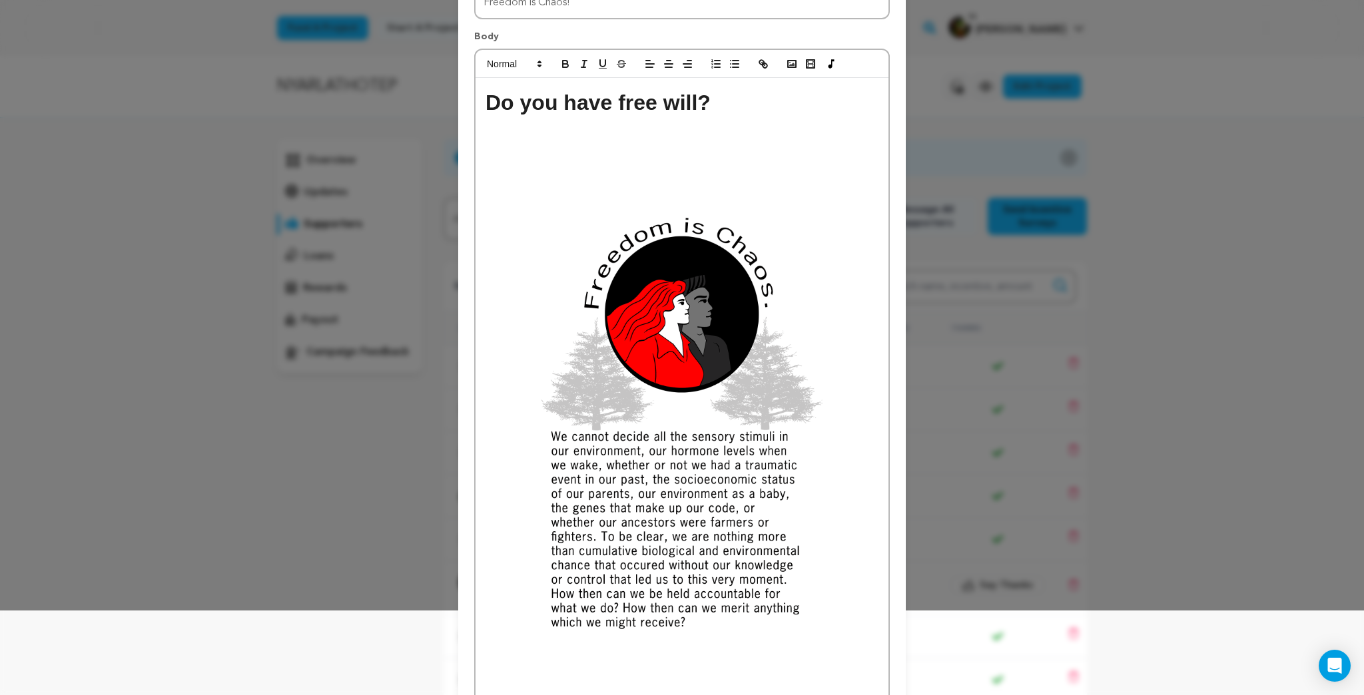
scroll to position [0, 0]
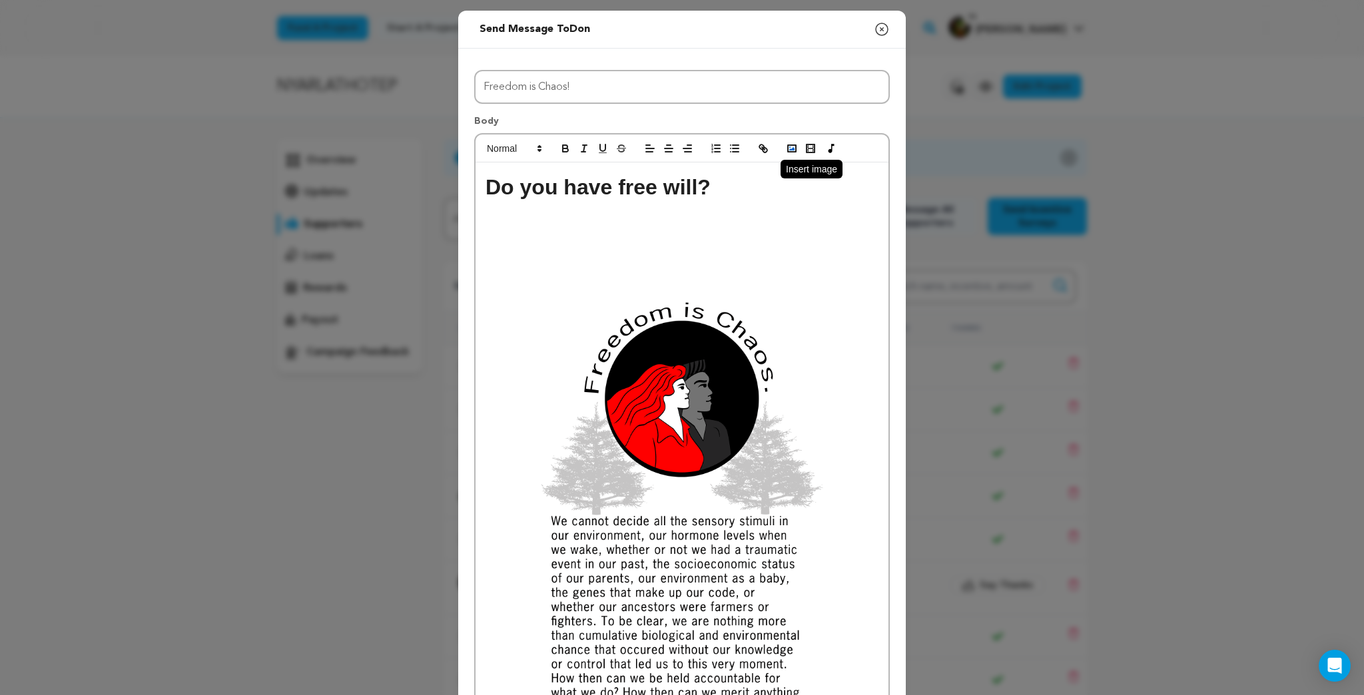
click at [790, 150] on rect "button" at bounding box center [792, 148] width 8 height 7
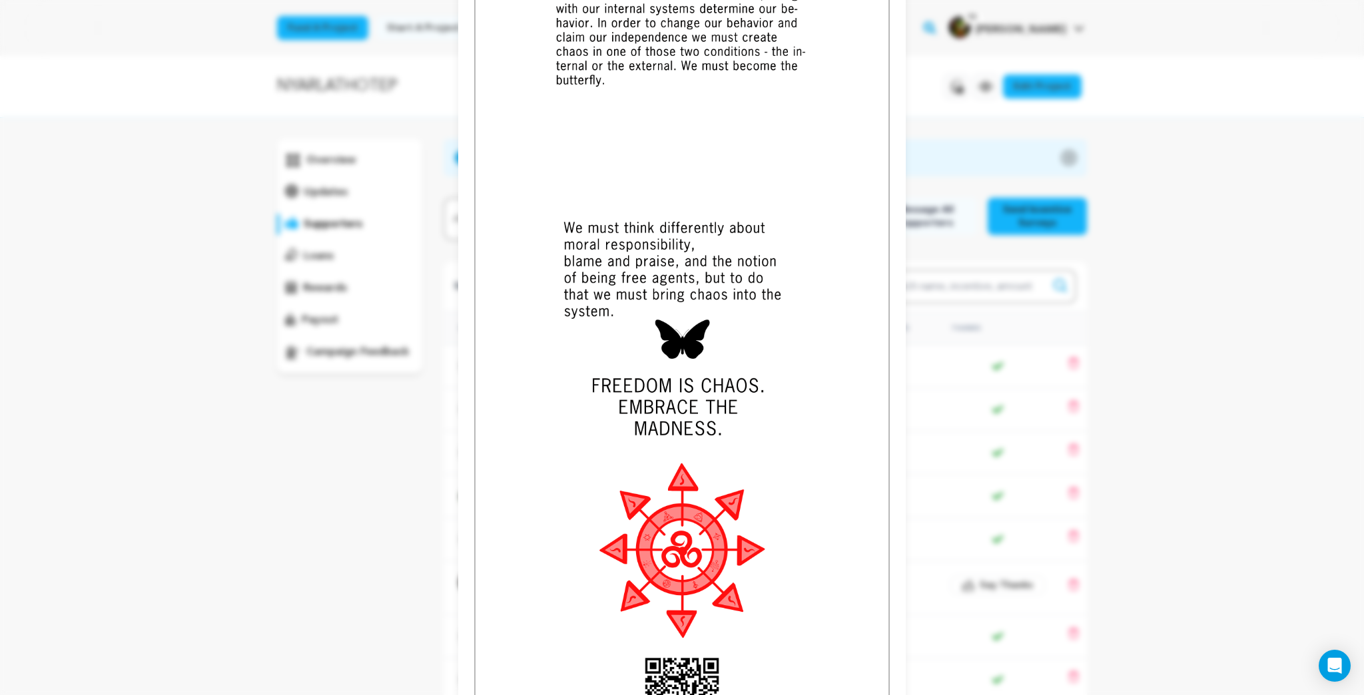
scroll to position [2083, 0]
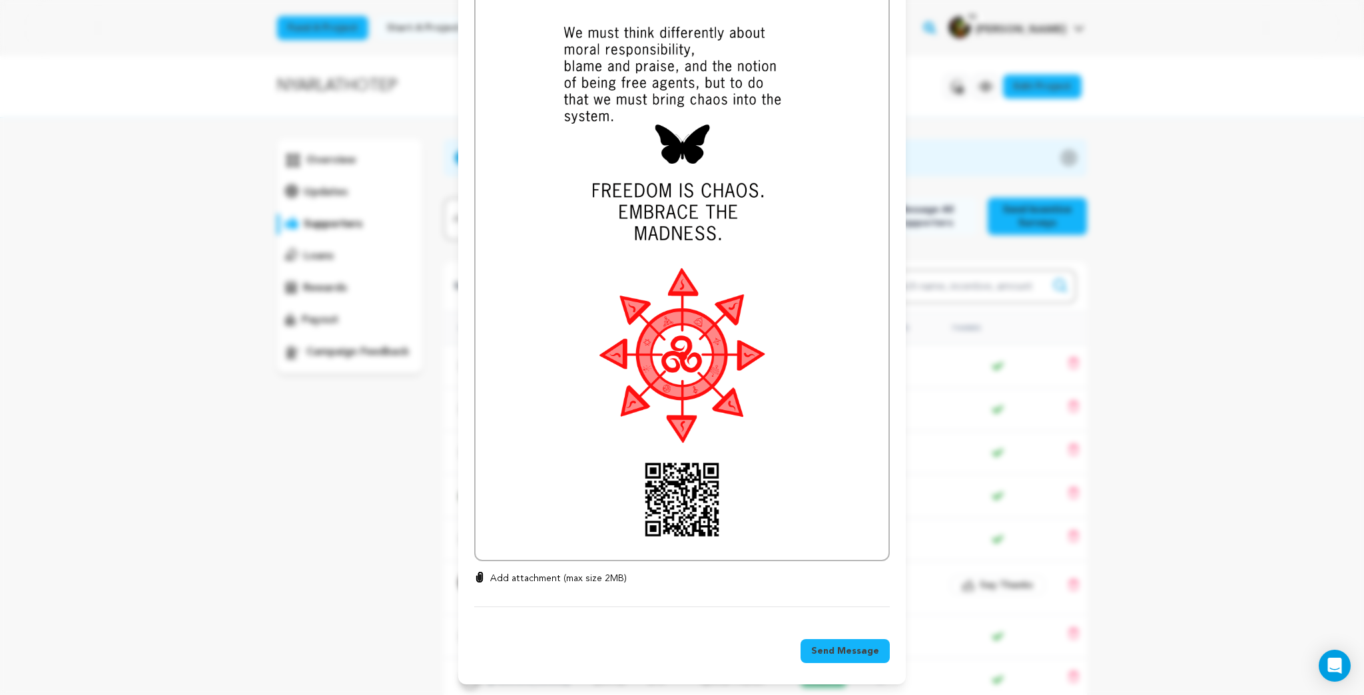
click at [832, 650] on span "Send Message" at bounding box center [845, 650] width 68 height 13
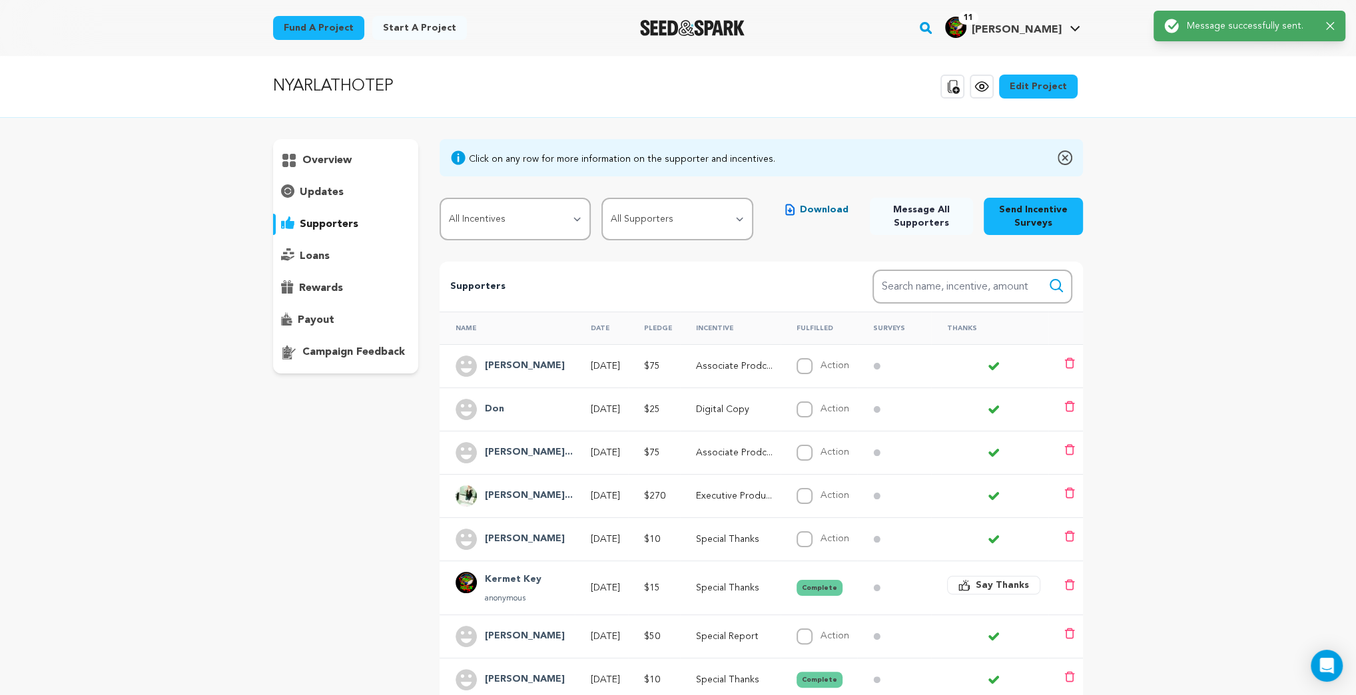
click at [534, 362] on h4 "[PERSON_NAME]" at bounding box center [525, 366] width 80 height 16
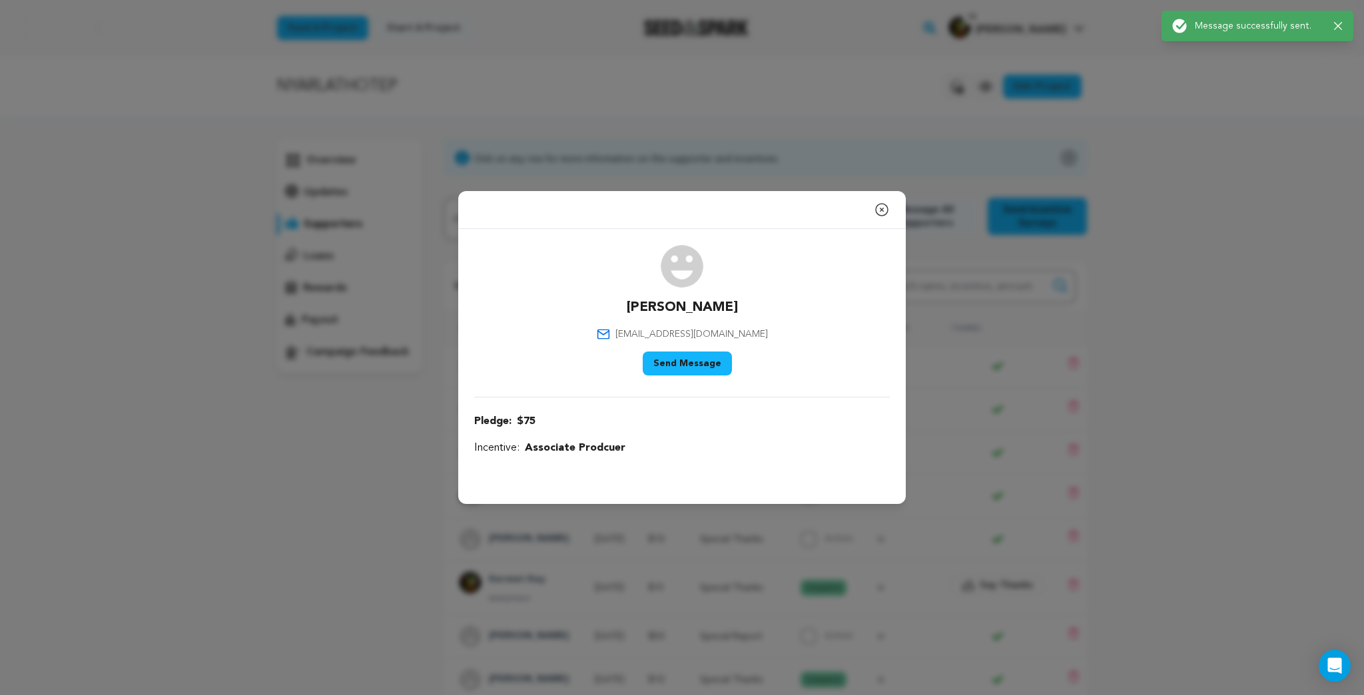
click at [699, 360] on button "Send Message" at bounding box center [686, 364] width 89 height 24
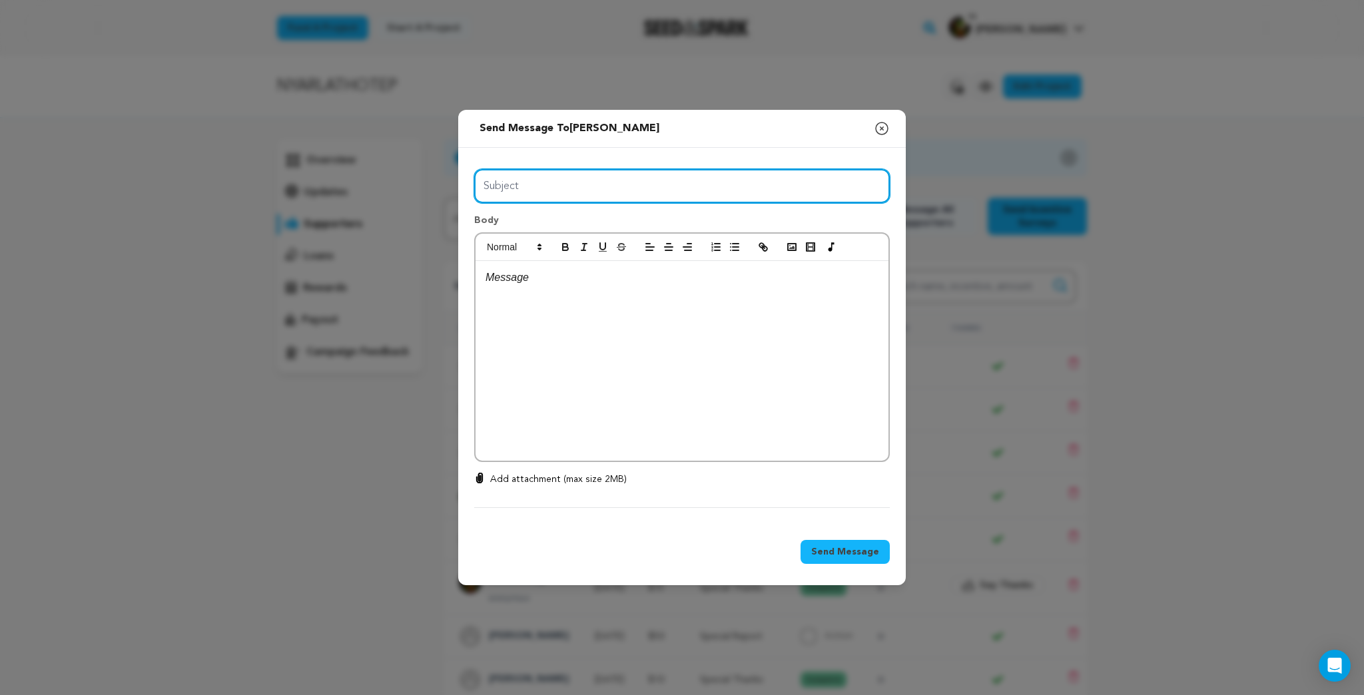
click at [519, 186] on input "Subject" at bounding box center [681, 186] width 415 height 34
type input "Freedom is Chaos!"
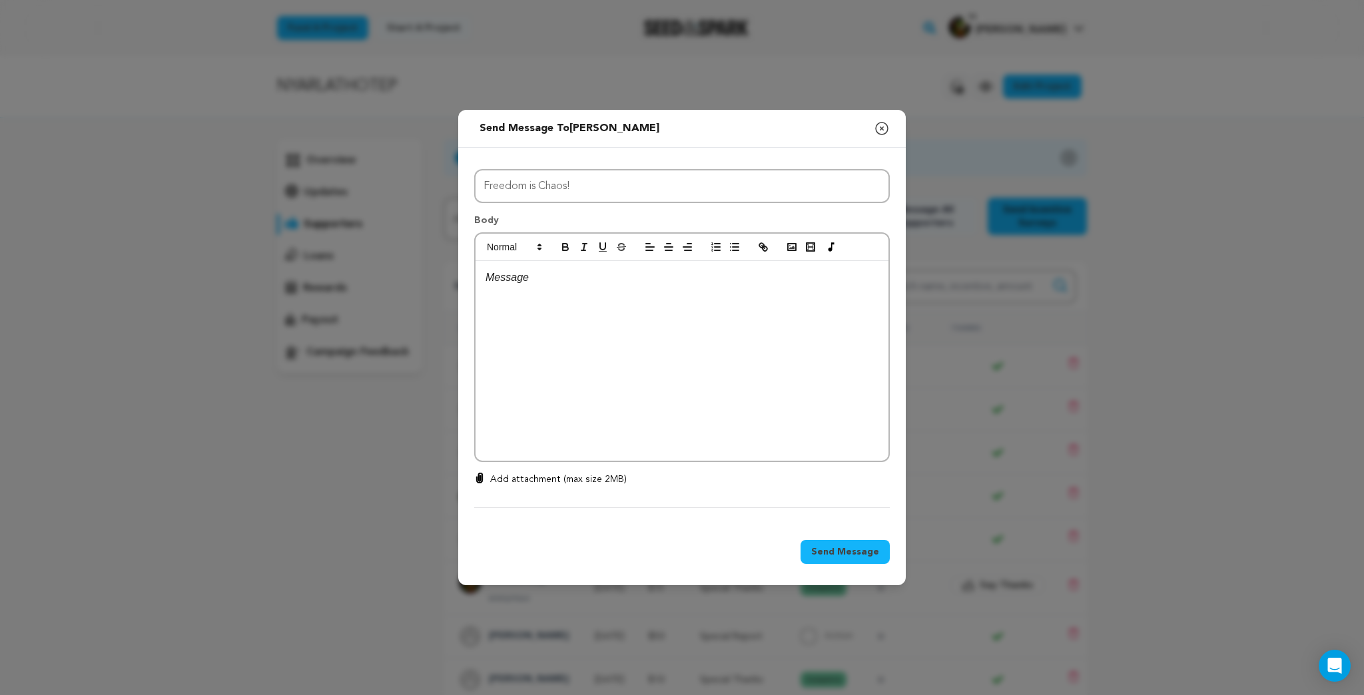
click at [517, 281] on p at bounding box center [681, 277] width 393 height 17
click at [791, 250] on rect "button" at bounding box center [792, 247] width 8 height 7
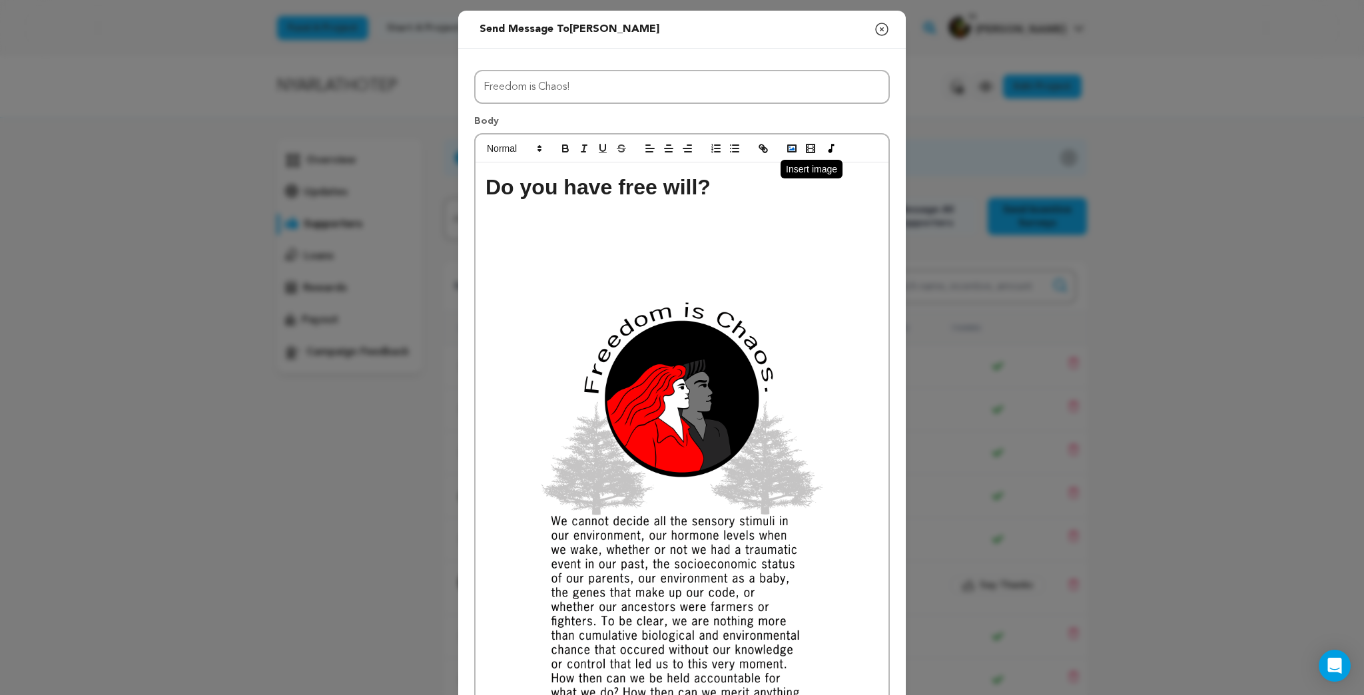
click at [788, 150] on rect "button" at bounding box center [792, 148] width 8 height 7
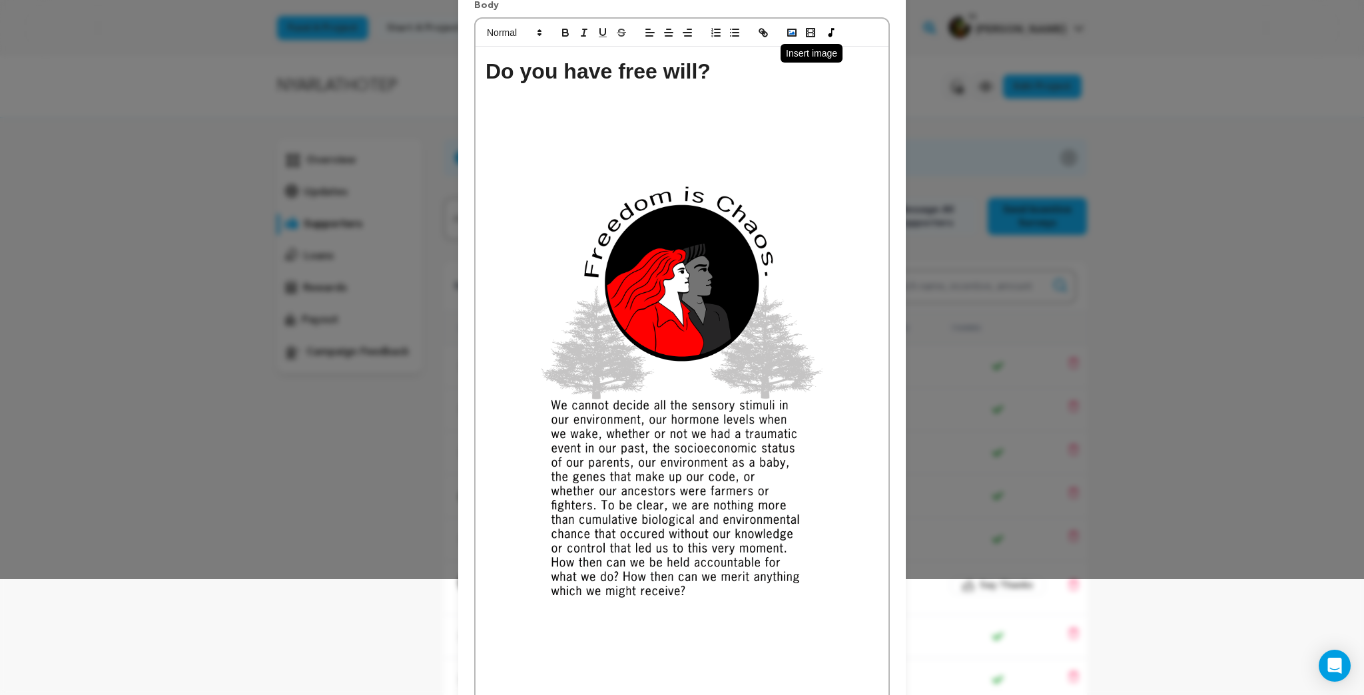
click at [788, 29] on rect "button" at bounding box center [792, 32] width 8 height 7
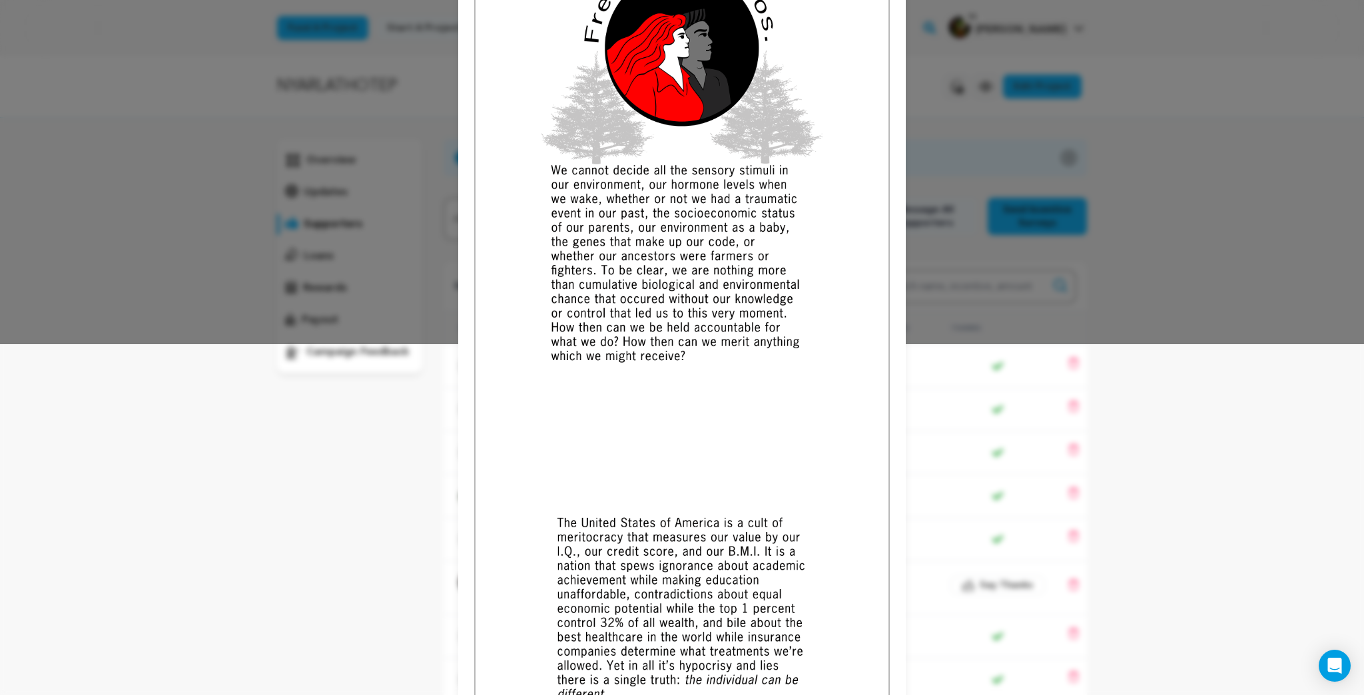
scroll to position [0, 0]
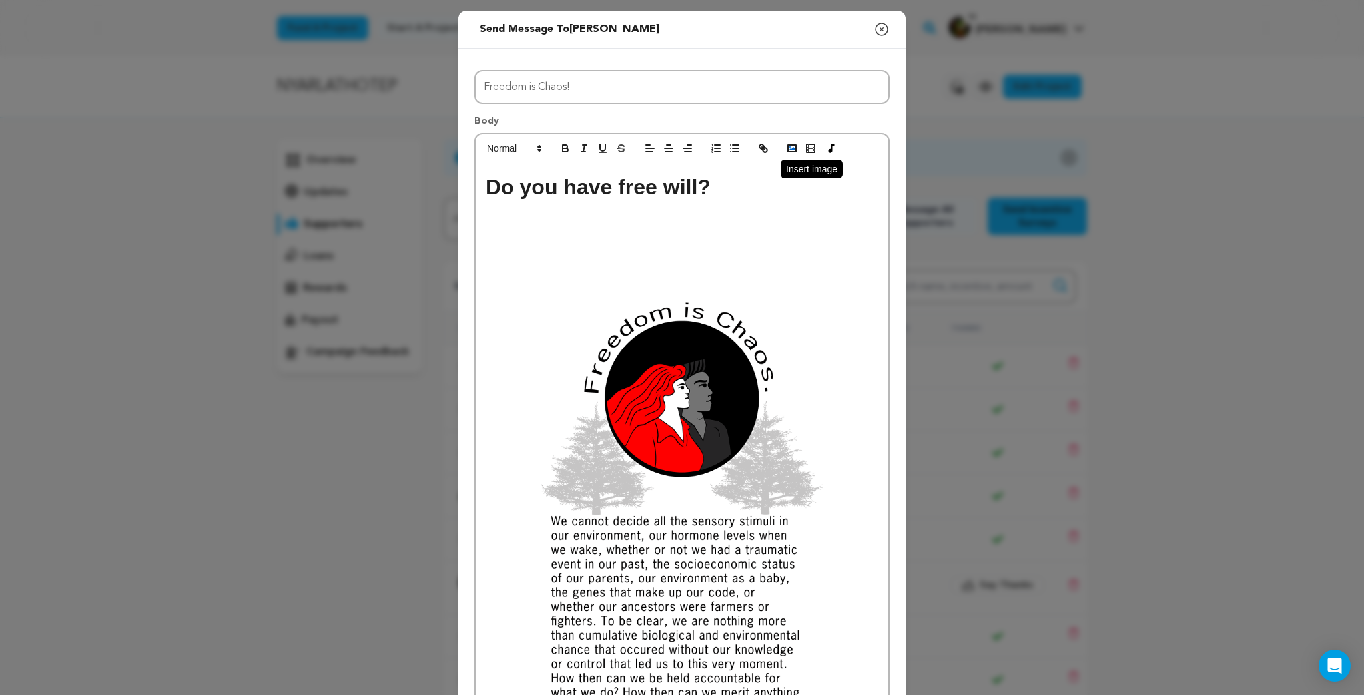
click at [786, 148] on icon "button" at bounding box center [792, 148] width 12 height 12
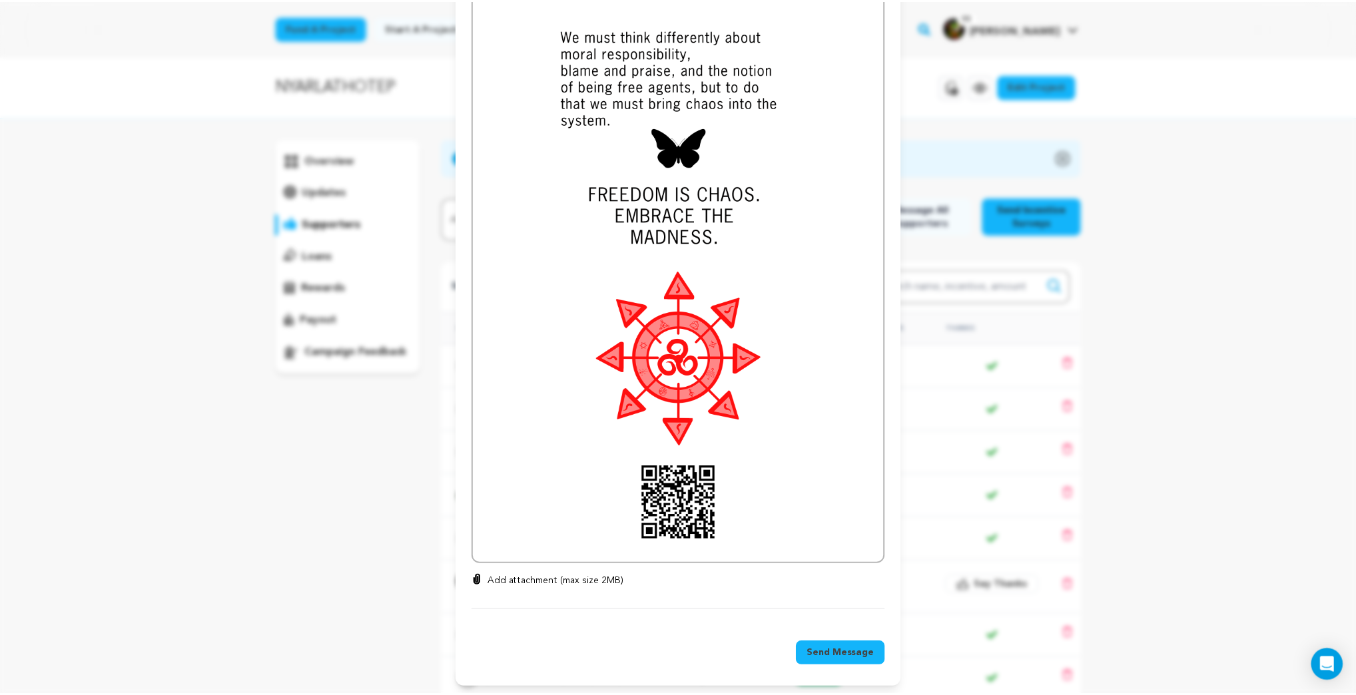
scroll to position [2083, 0]
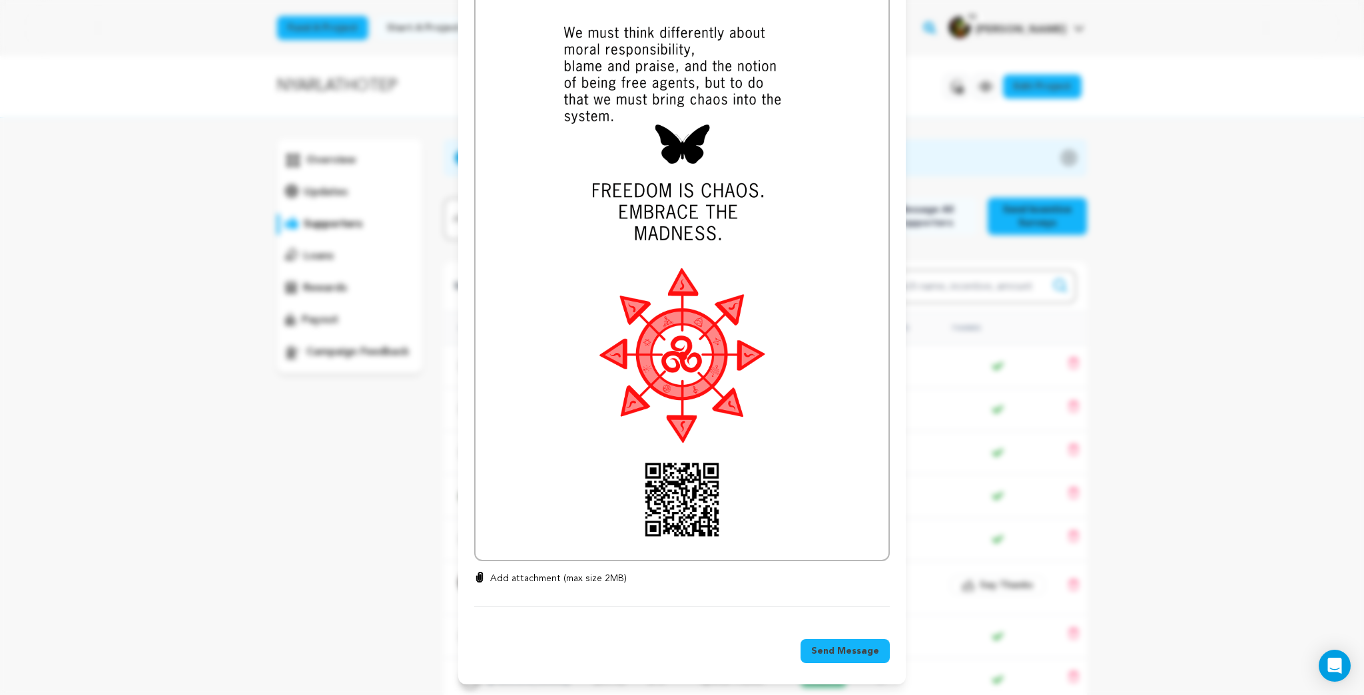
click at [840, 648] on span "Send Message" at bounding box center [845, 650] width 68 height 13
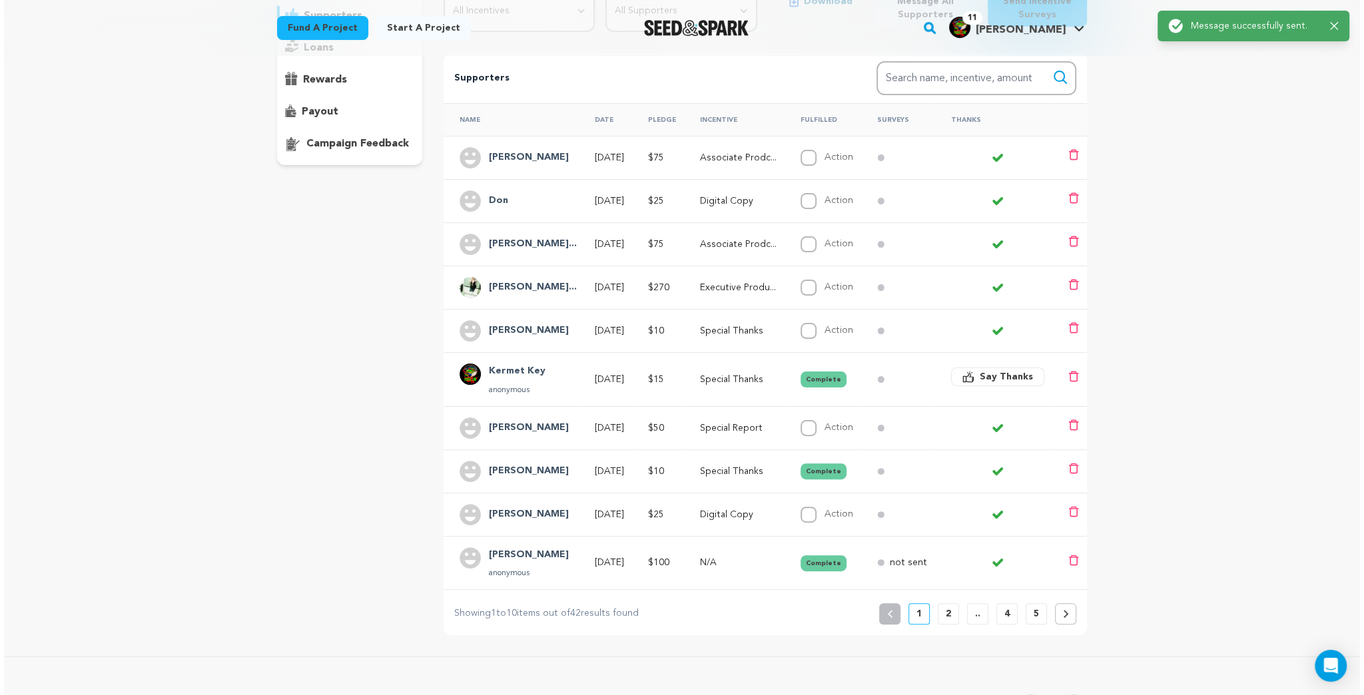
scroll to position [213, 0]
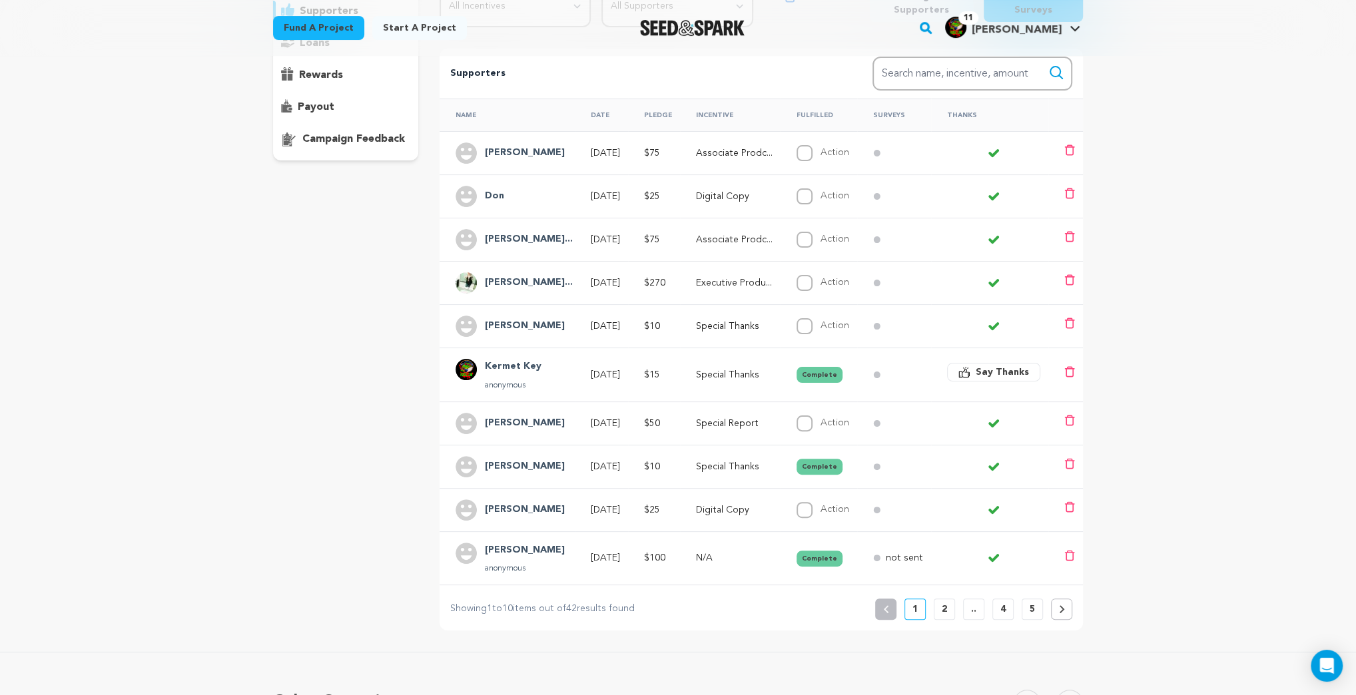
click at [519, 237] on h4 "[PERSON_NAME]..." at bounding box center [529, 240] width 88 height 16
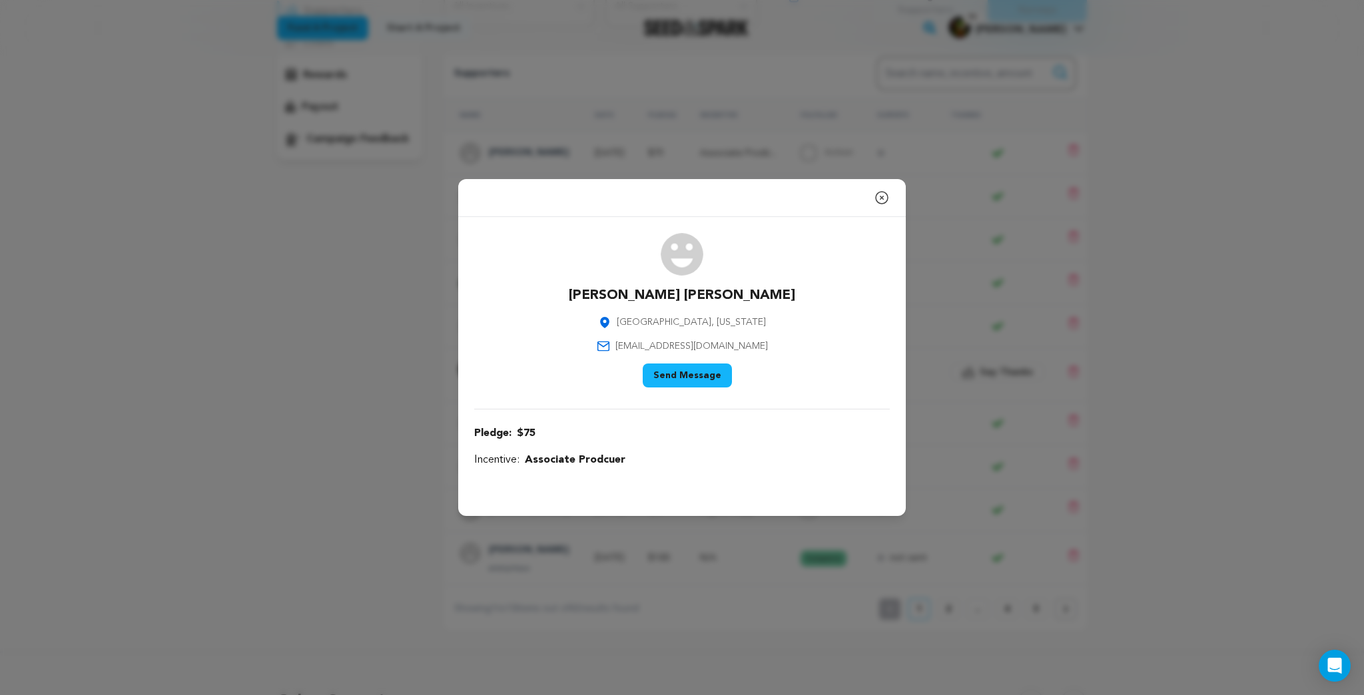
click at [701, 372] on button "Send Message" at bounding box center [686, 376] width 89 height 24
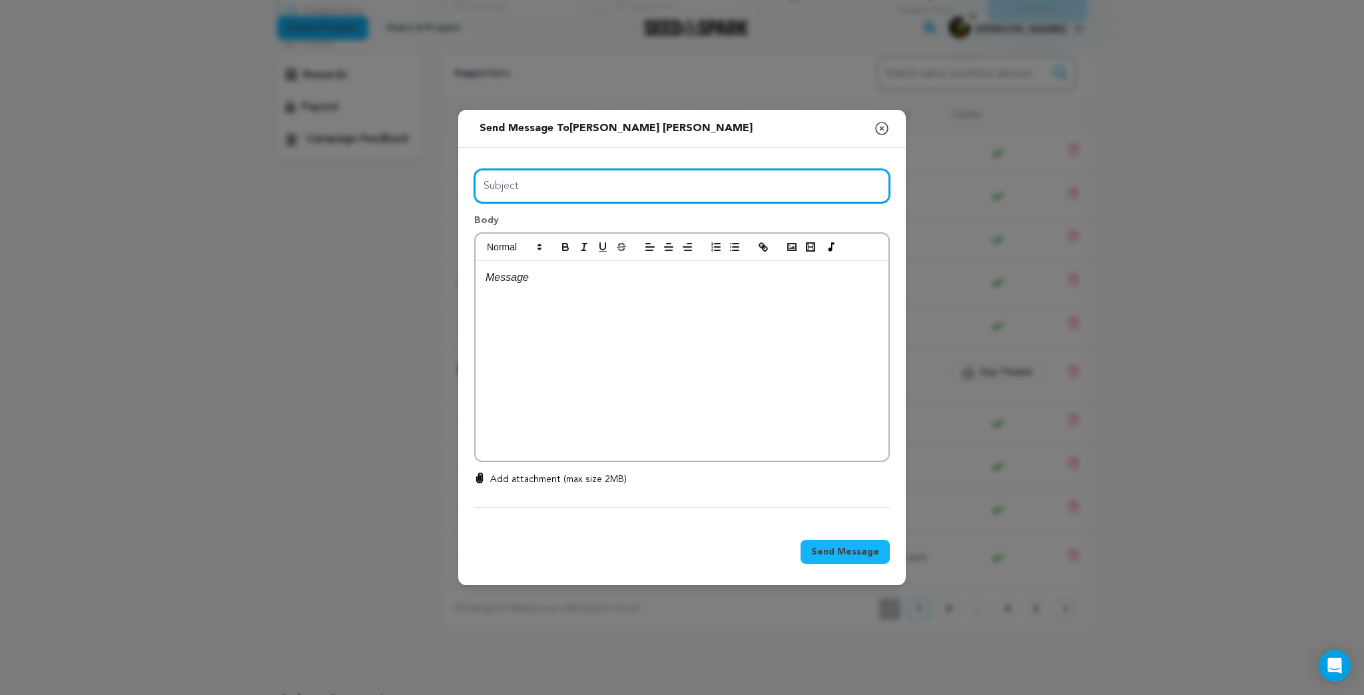
click at [555, 194] on input "Subject" at bounding box center [681, 186] width 415 height 34
type input "THE CHURCH OF CHAOS"
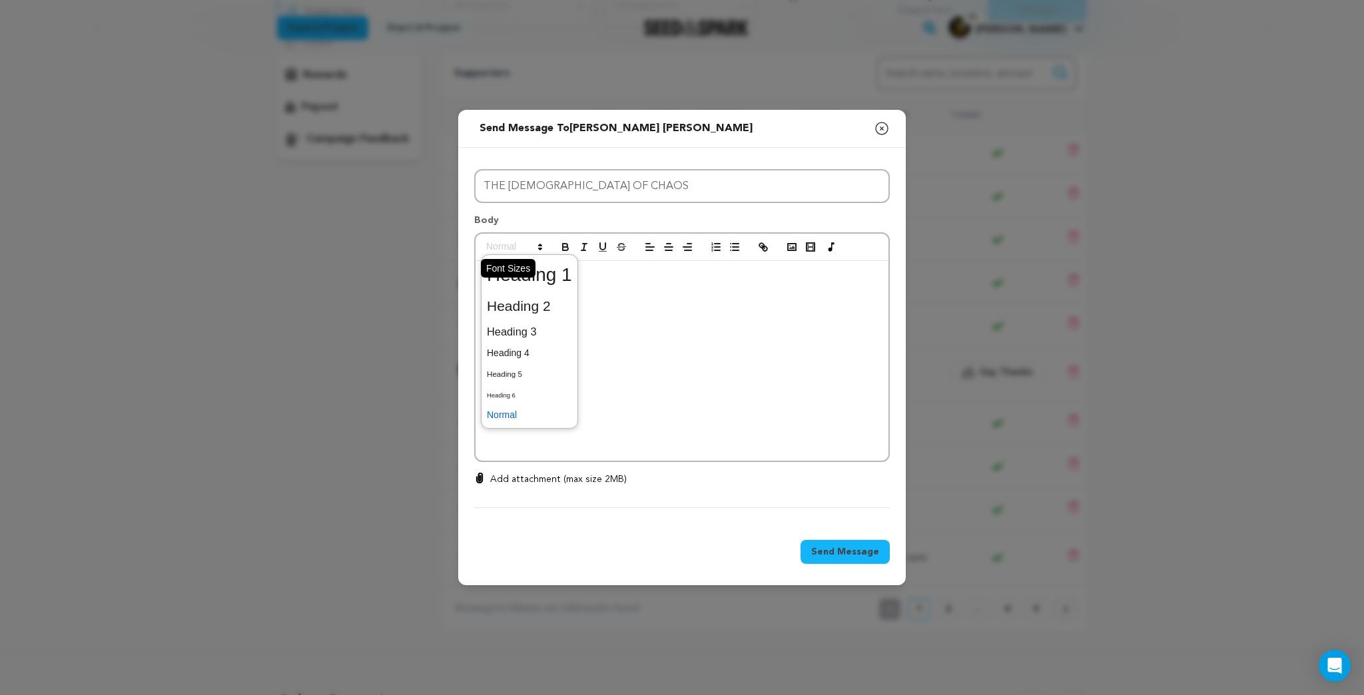
click at [539, 244] on polygon at bounding box center [540, 244] width 3 height 1
click at [537, 271] on span at bounding box center [529, 275] width 85 height 35
click at [537, 480] on p "Add attachment (max size 2MB)" at bounding box center [558, 479] width 136 height 13
click at [480, 473] on input "Add attachment (max size 2MB)" at bounding box center [479, 472] width 1 height 1
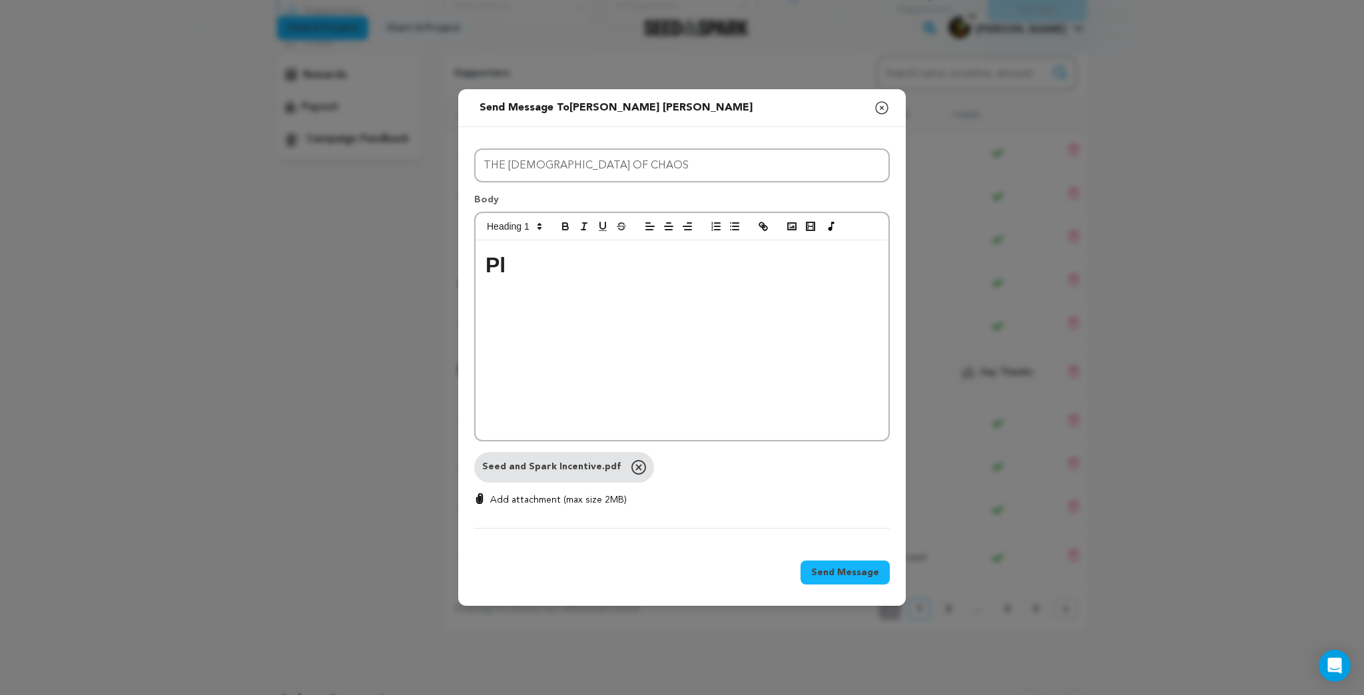
click at [511, 284] on div "Pl" at bounding box center [681, 340] width 413 height 200
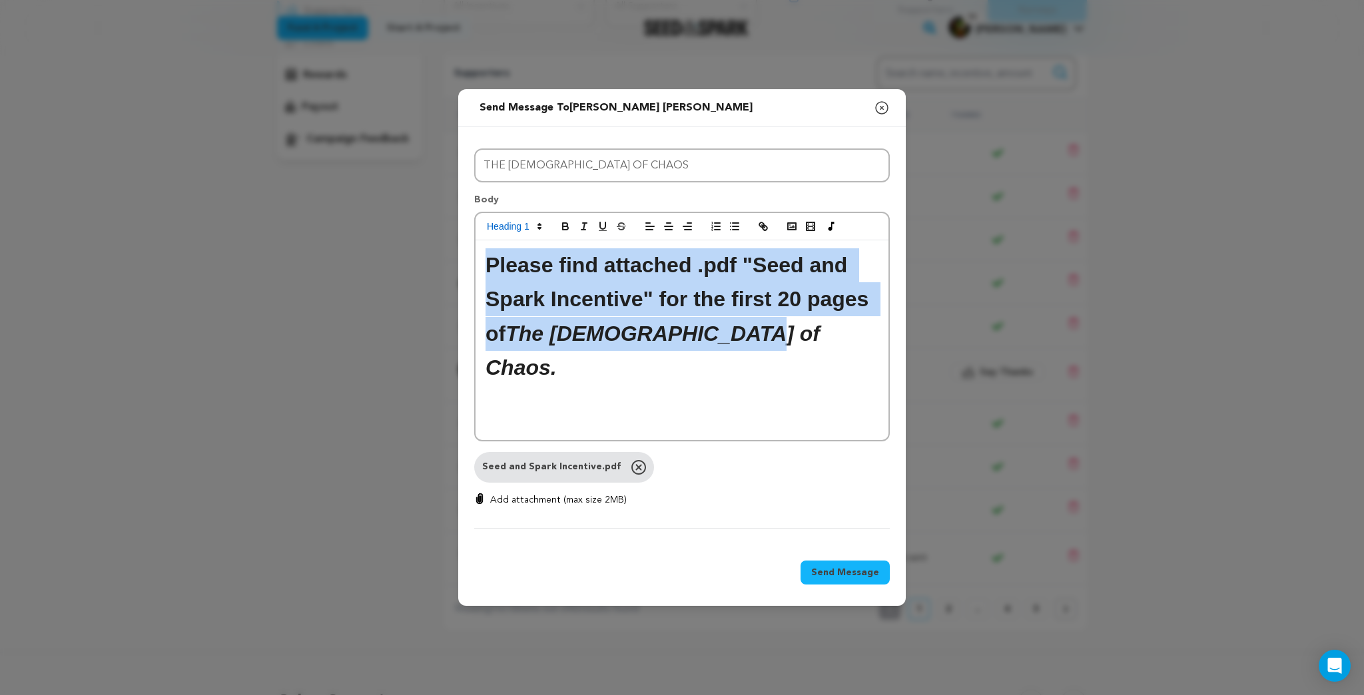
drag, startPoint x: 709, startPoint y: 335, endPoint x: 417, endPoint y: 244, distance: 305.4
click at [417, 244] on div "Send message to William Maxwell McKee Say thanks to William Maxwell McKee Compo…" at bounding box center [682, 347] width 1364 height 695
copy h1 "Please find attached .pdf "Seed and Spark Incentive" for the first 20 pages of …"
click at [848, 572] on span "Send Message" at bounding box center [845, 572] width 68 height 13
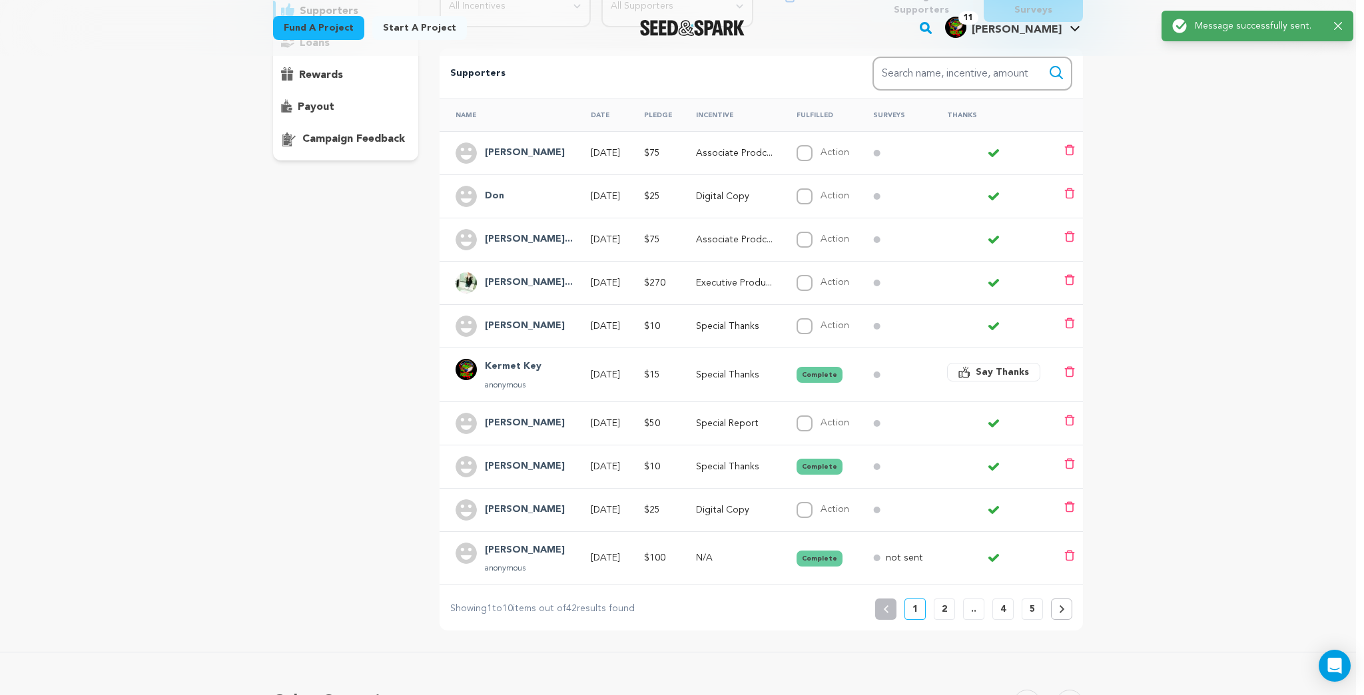
click at [541, 150] on h4 "[PERSON_NAME]" at bounding box center [525, 153] width 80 height 16
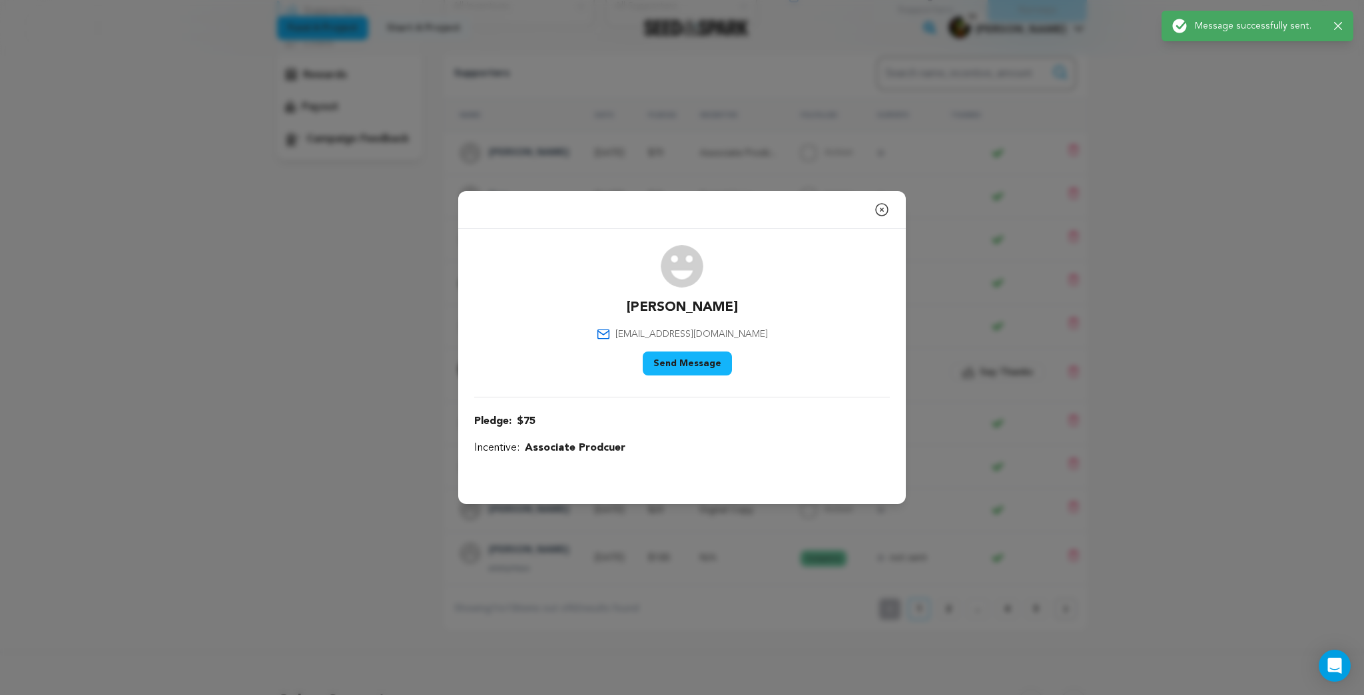
click at [682, 367] on button "Send Message" at bounding box center [686, 364] width 89 height 24
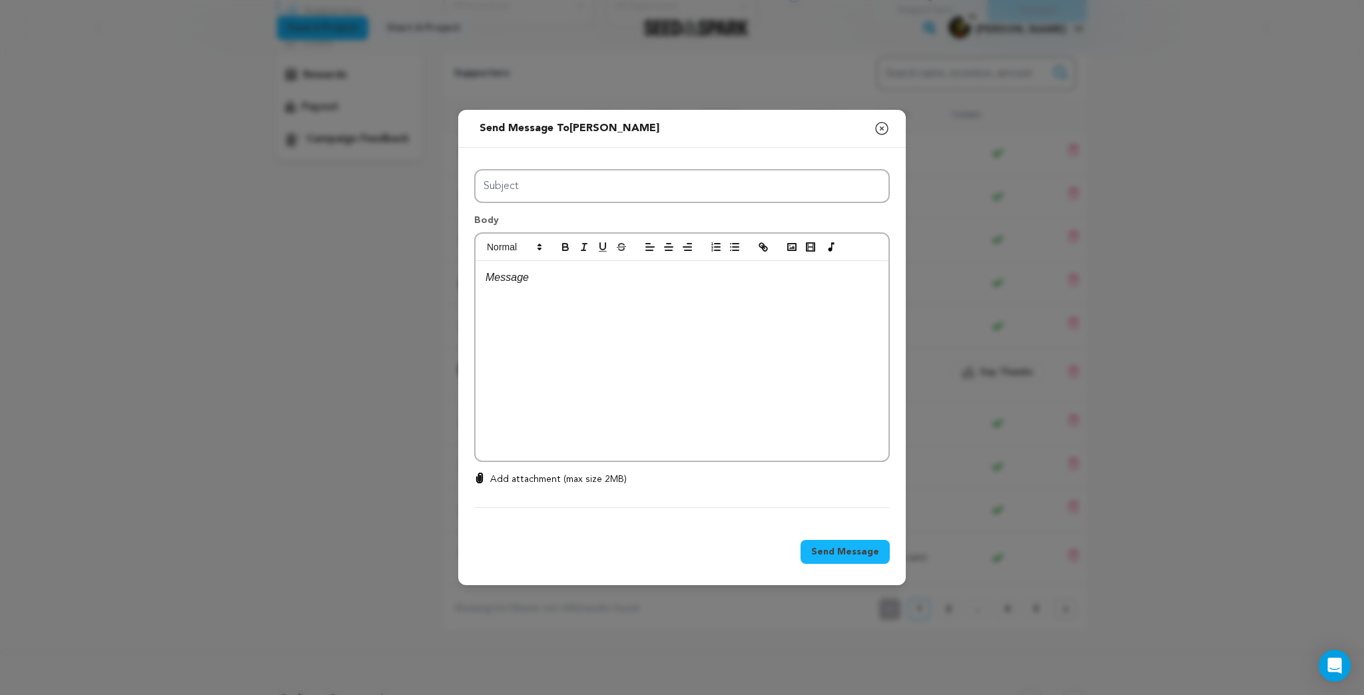
click at [530, 288] on div at bounding box center [681, 361] width 413 height 200
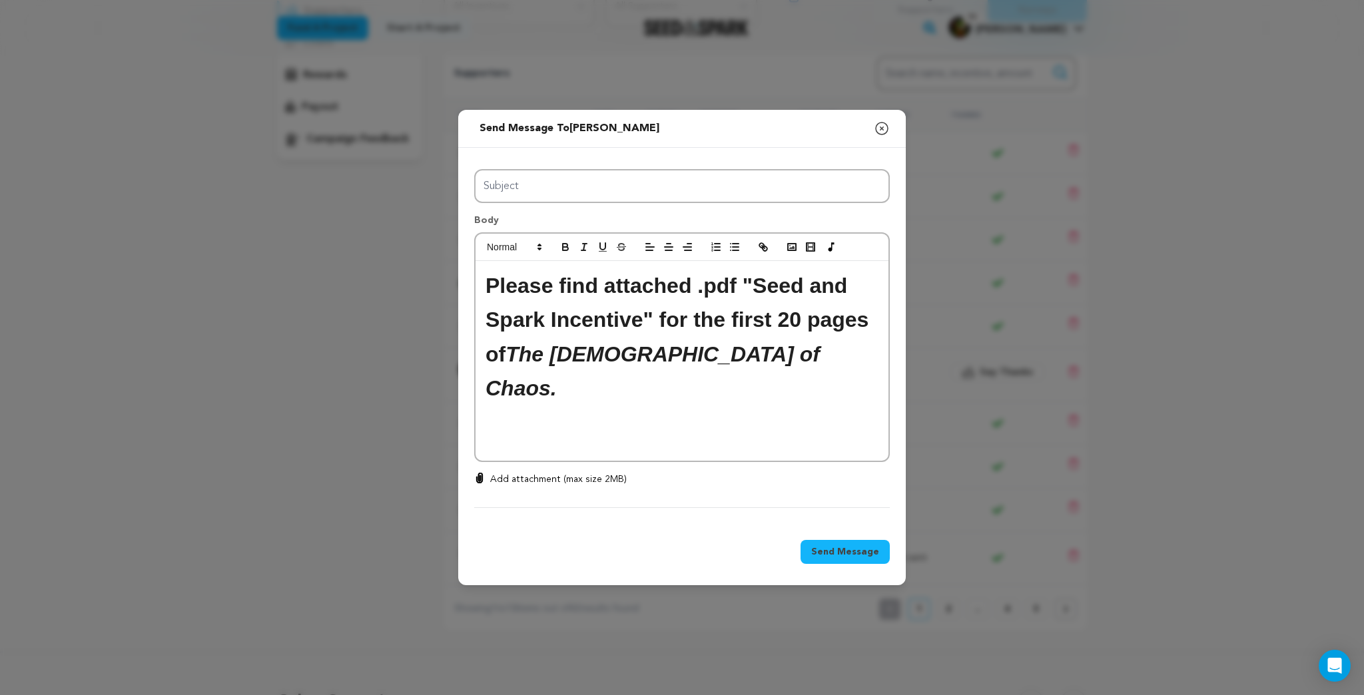
scroll to position [0, 0]
click at [519, 475] on p "Add attachment (max size 2MB)" at bounding box center [558, 479] width 136 height 13
click at [480, 473] on input "Add attachment (max size 2MB)" at bounding box center [479, 472] width 1 height 1
type input "C:\fakepath\Seed and Spark Incentive.pdf"
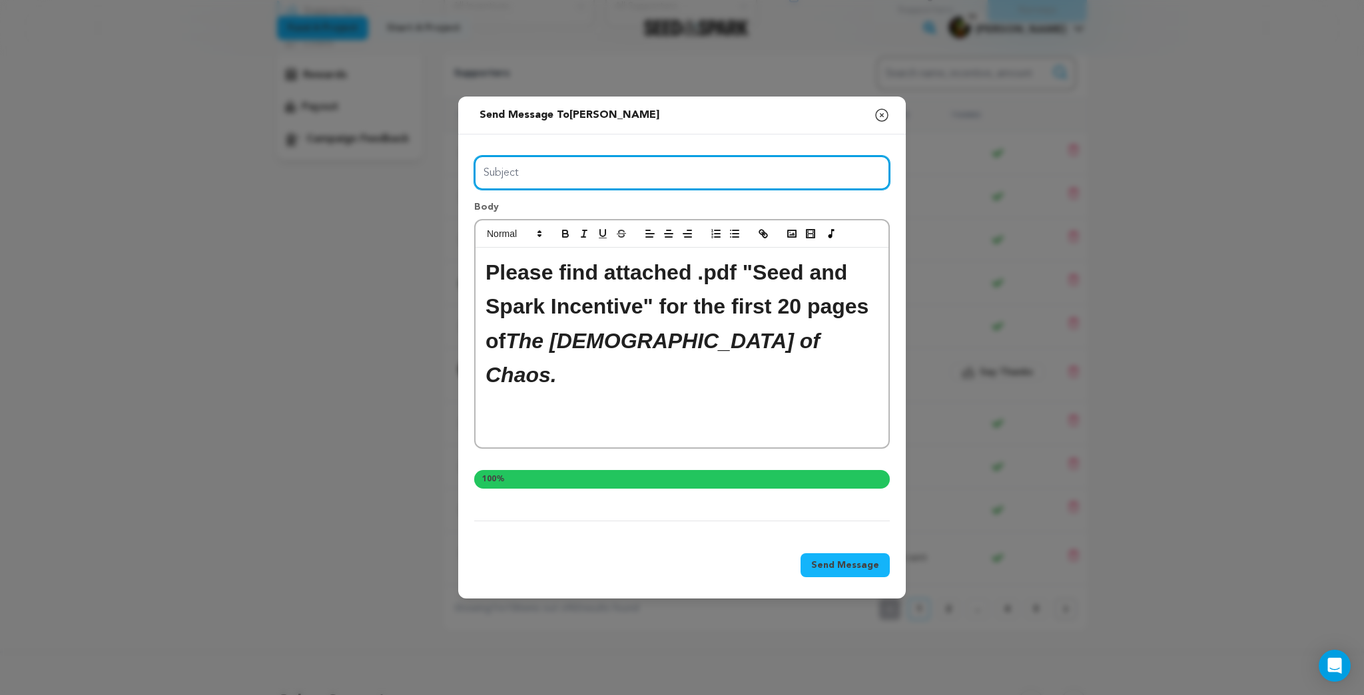
click at [541, 174] on input "Subject" at bounding box center [681, 173] width 415 height 34
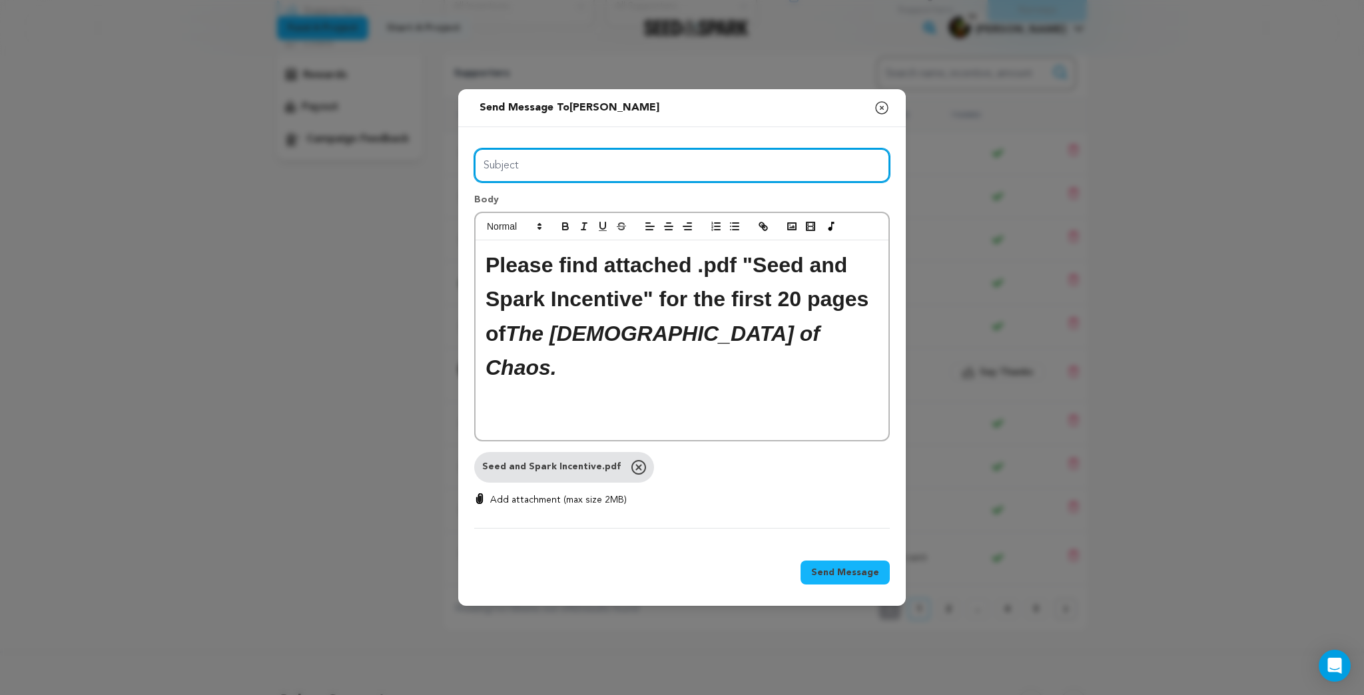
type input "THE CHURCH OF CHAOS"
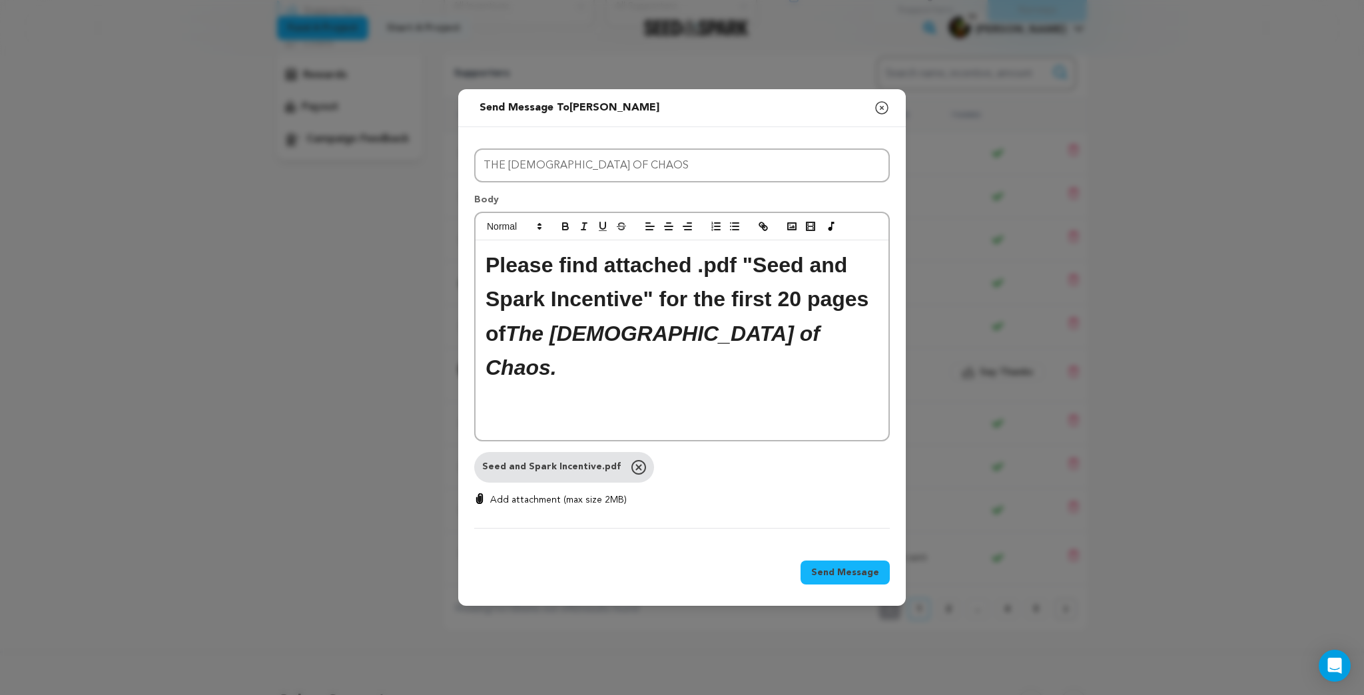
click at [841, 574] on span "Send Message" at bounding box center [845, 572] width 68 height 13
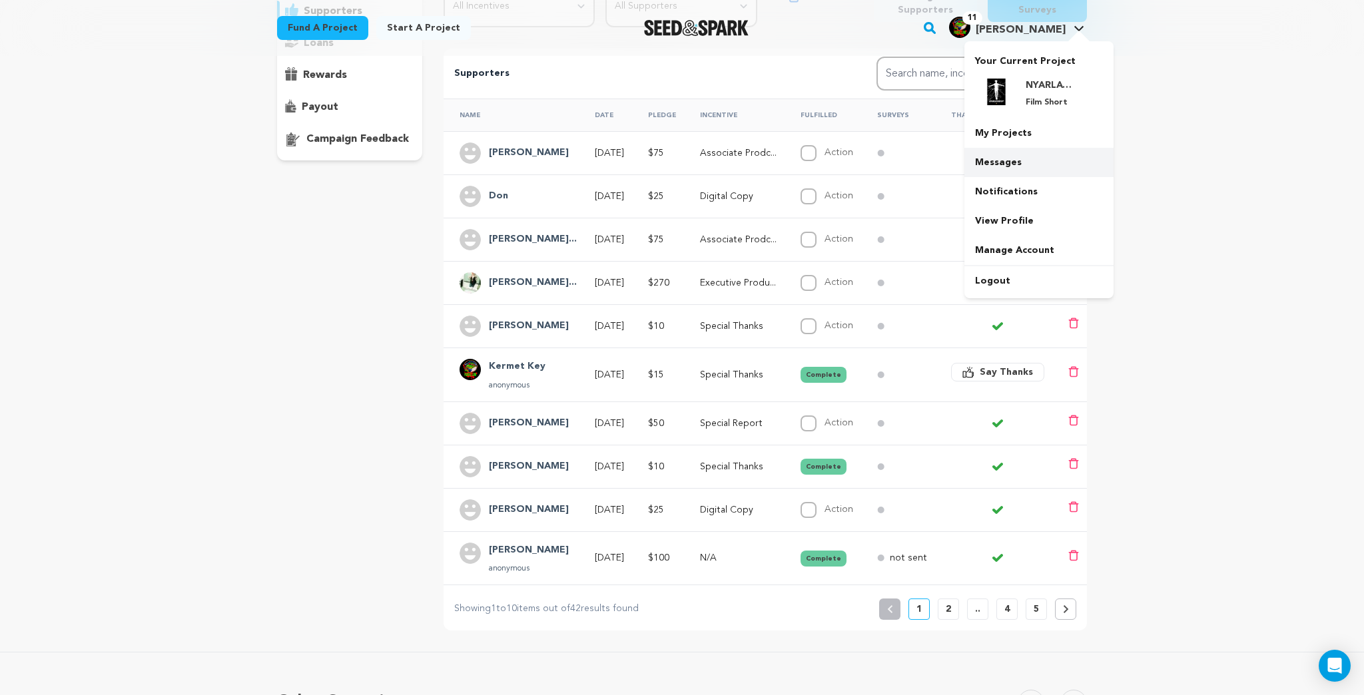
click at [999, 164] on link "Messages" at bounding box center [1038, 162] width 149 height 29
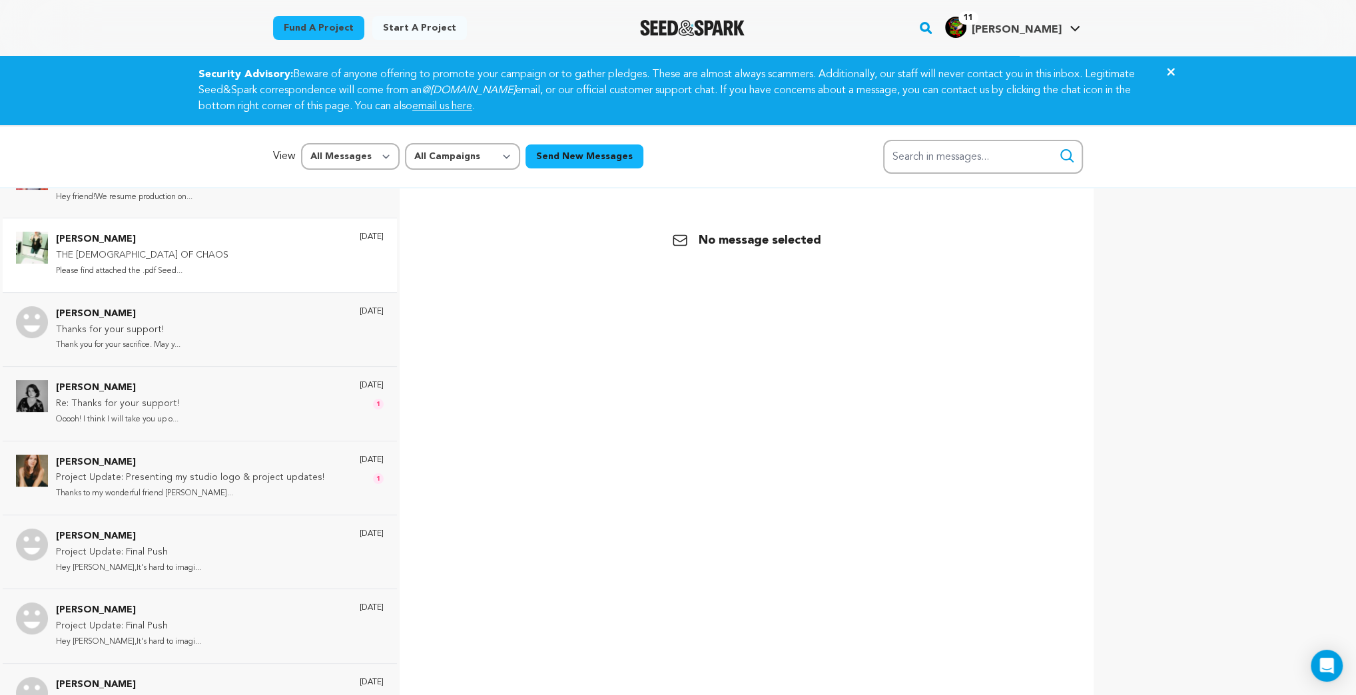
scroll to position [107, 0]
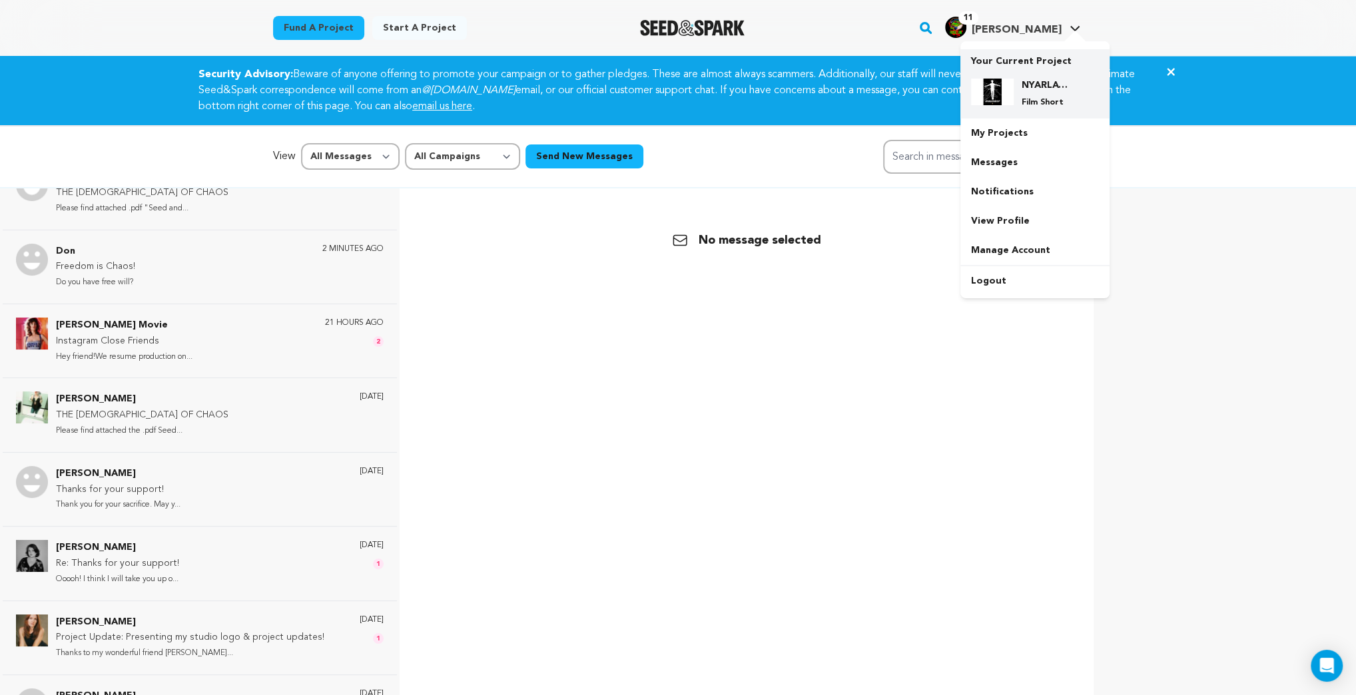
click at [1047, 90] on h4 "NYARLATHOTEP" at bounding box center [1045, 85] width 48 height 13
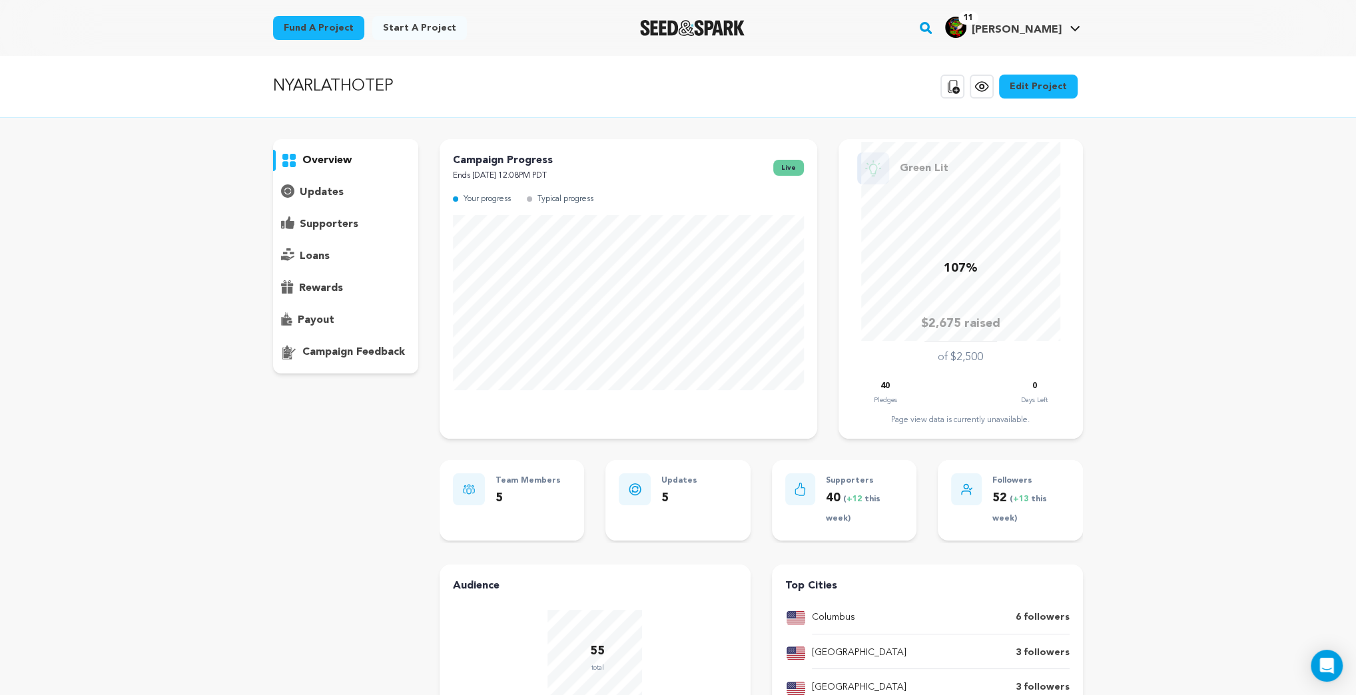
click at [340, 218] on p "supporters" at bounding box center [329, 224] width 59 height 16
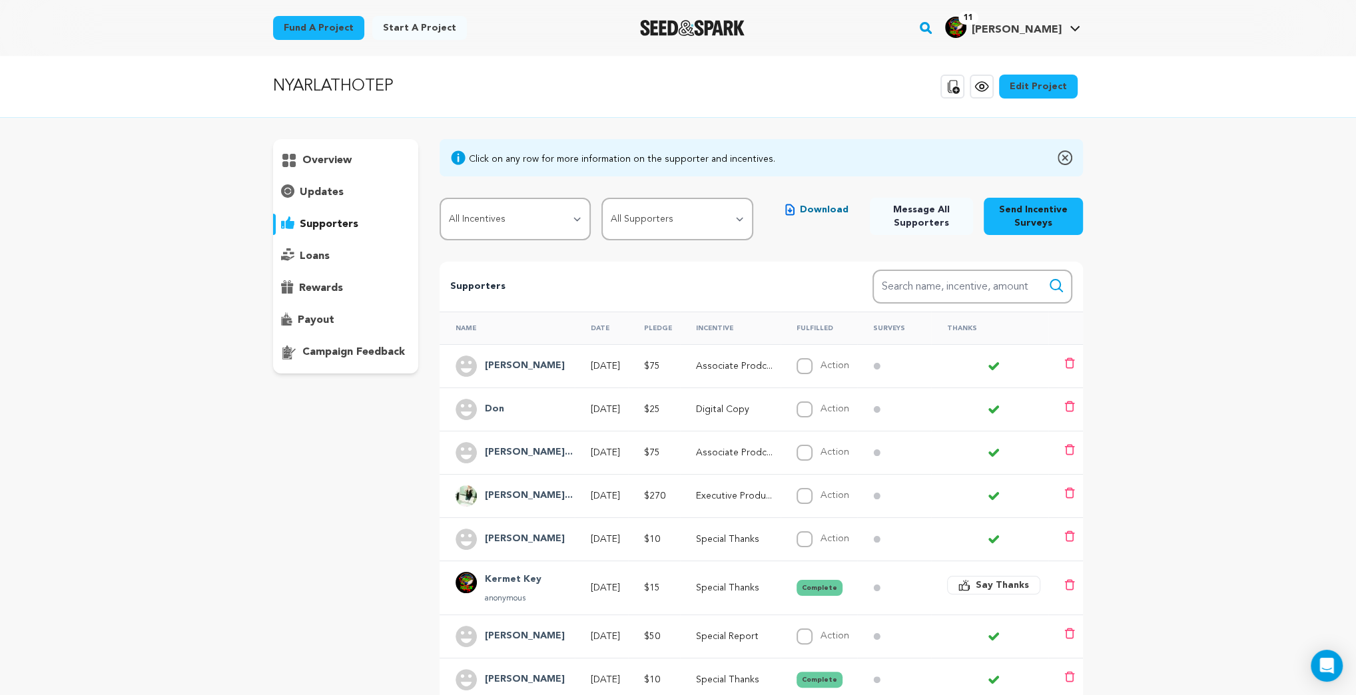
click at [831, 212] on span "Download" at bounding box center [824, 209] width 49 height 13
